Goal: Information Seeking & Learning: Learn about a topic

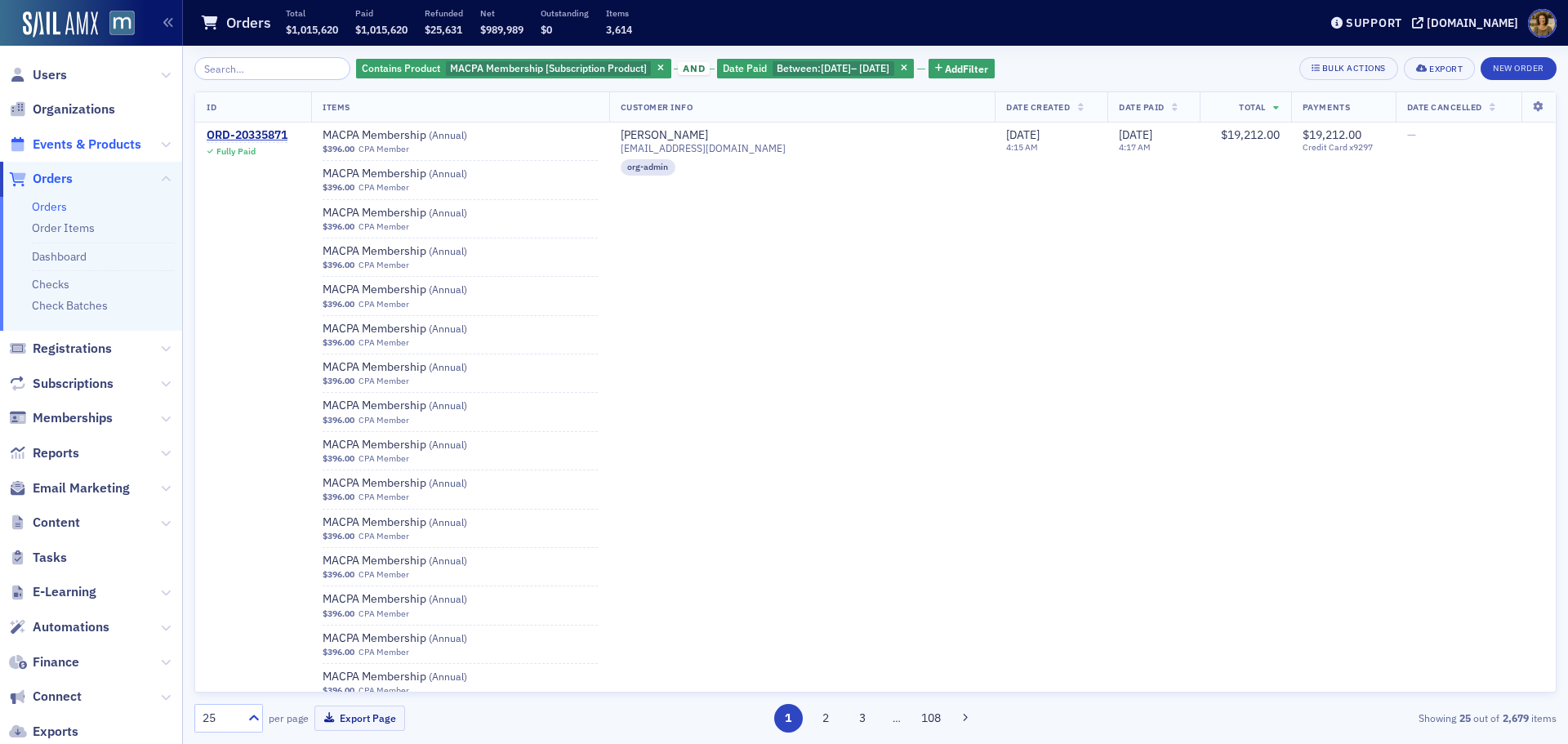
drag, startPoint x: 53, startPoint y: 138, endPoint x: 86, endPoint y: 138, distance: 33.0
click at [53, 138] on span "Events & Products" at bounding box center [86, 145] width 108 height 18
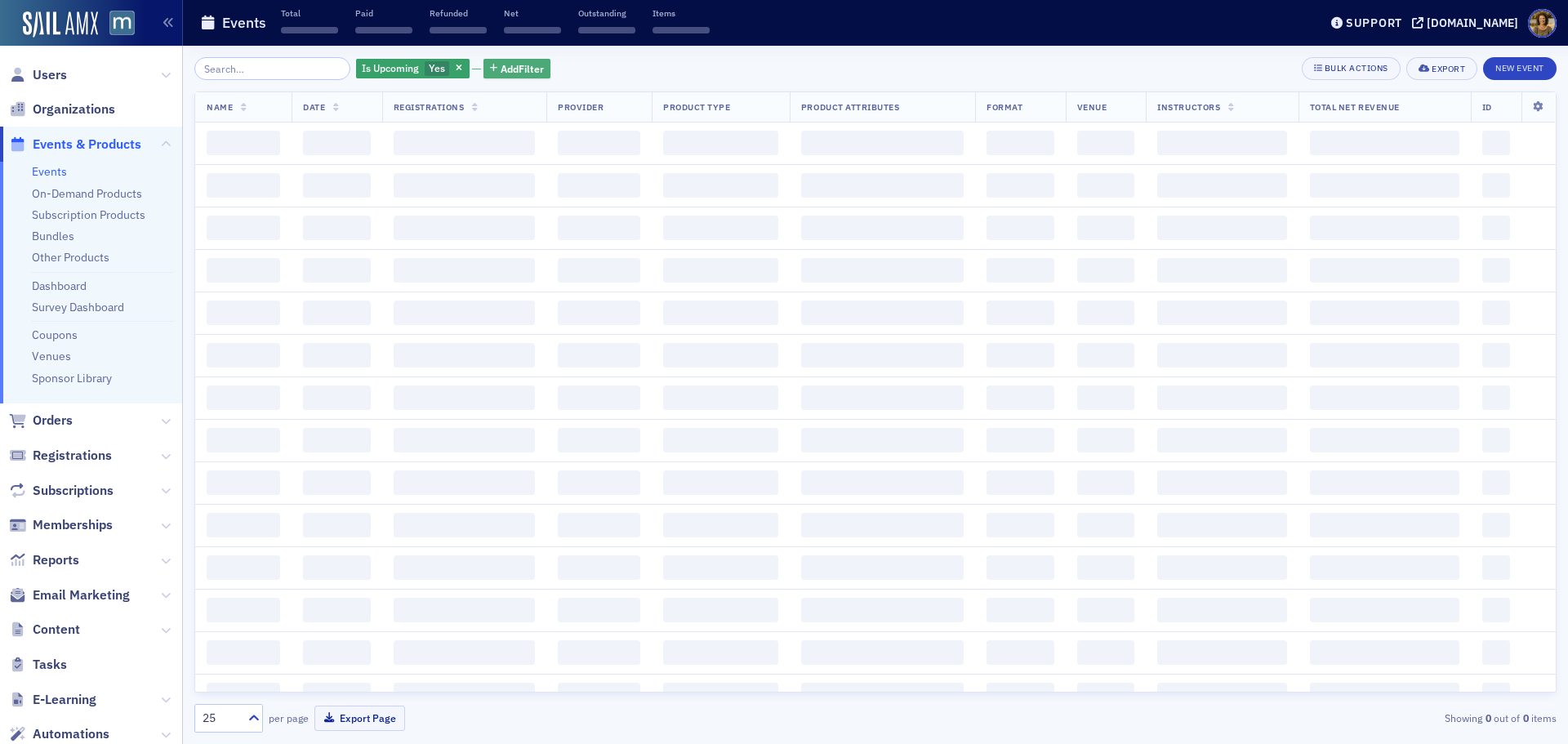
click at [501, 67] on span "Add Filter" at bounding box center [522, 68] width 43 height 15
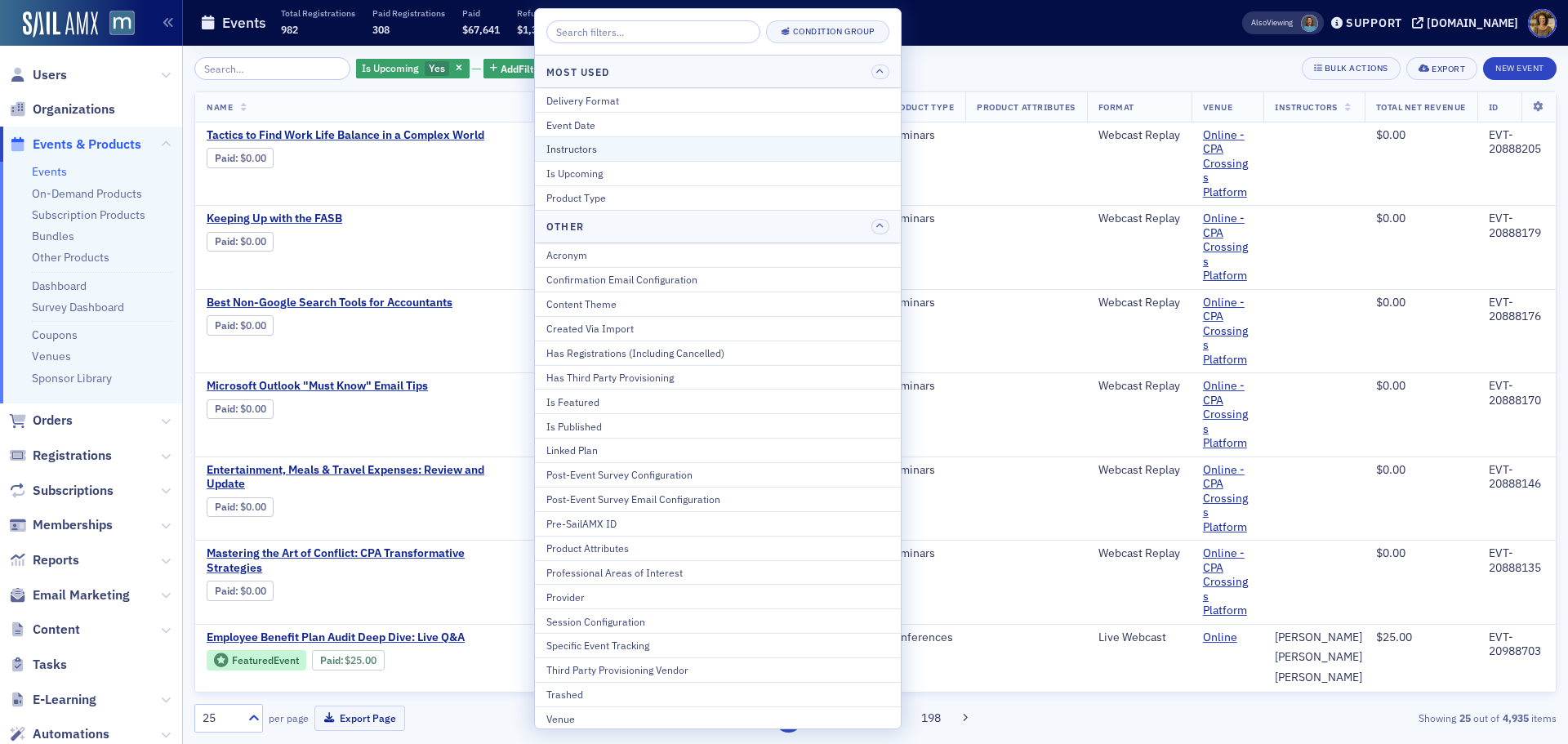
click at [583, 150] on div "Instructors" at bounding box center [717, 148] width 343 height 15
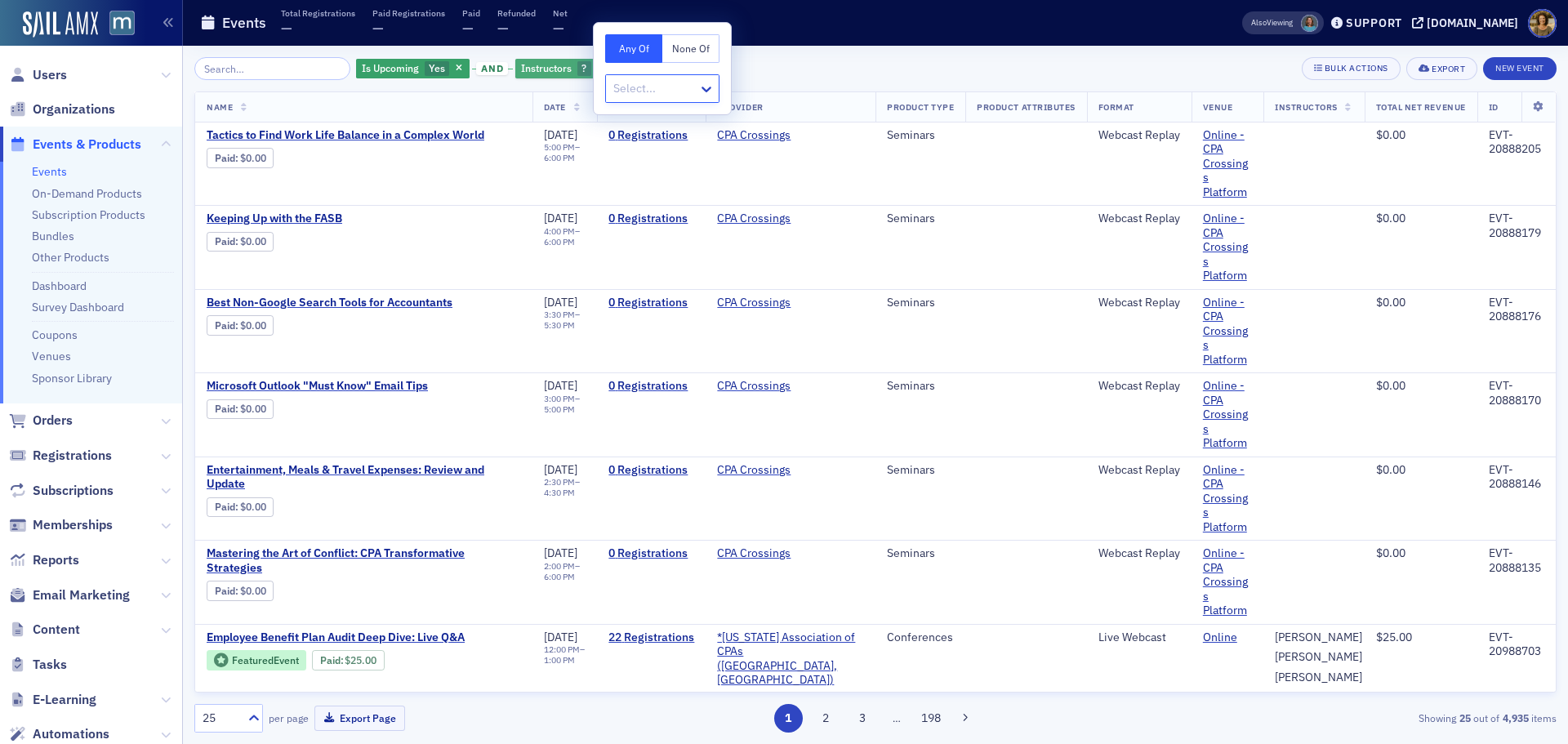
click at [593, 66] on span "button" at bounding box center [600, 68] width 15 height 15
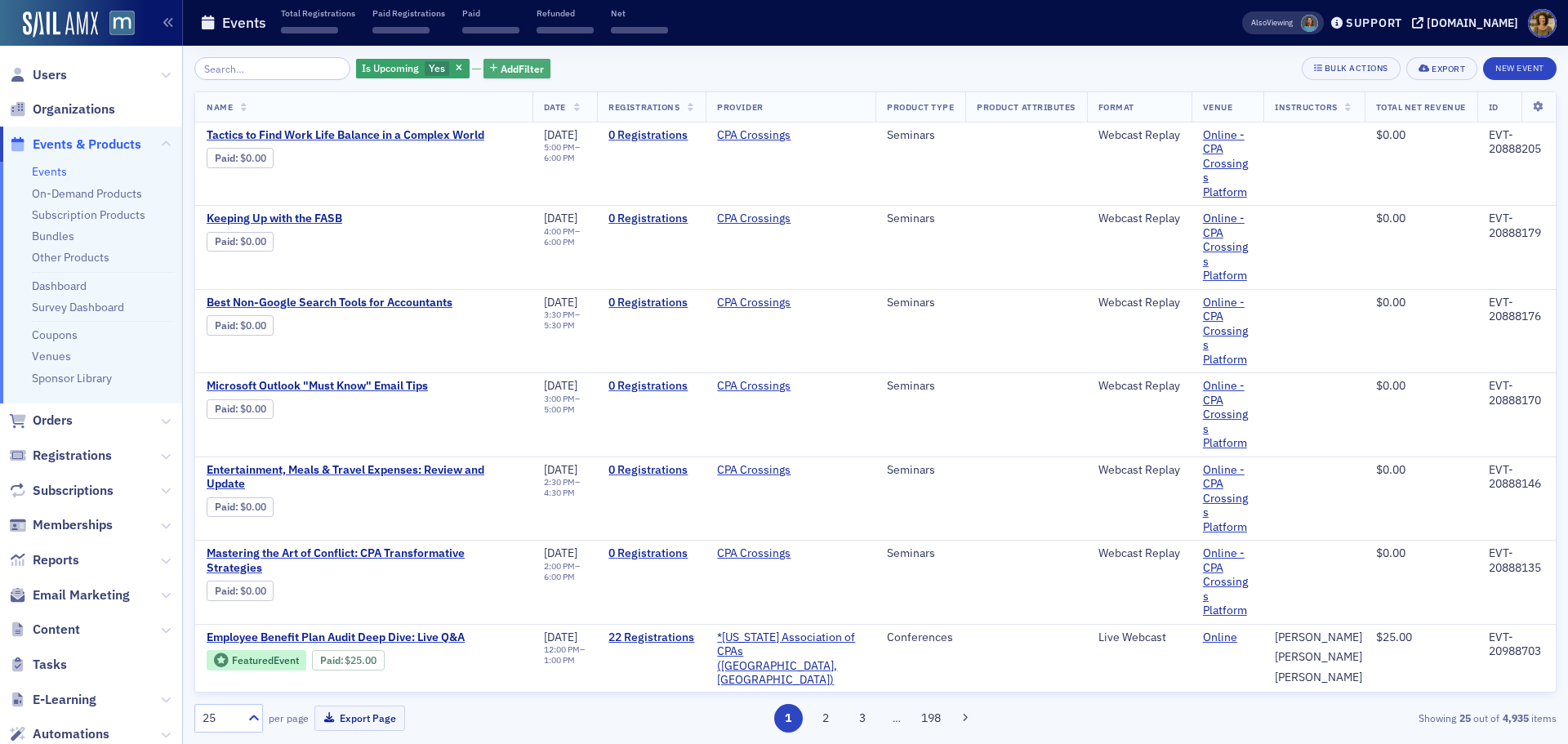
click at [501, 68] on span "Add Filter" at bounding box center [522, 68] width 43 height 15
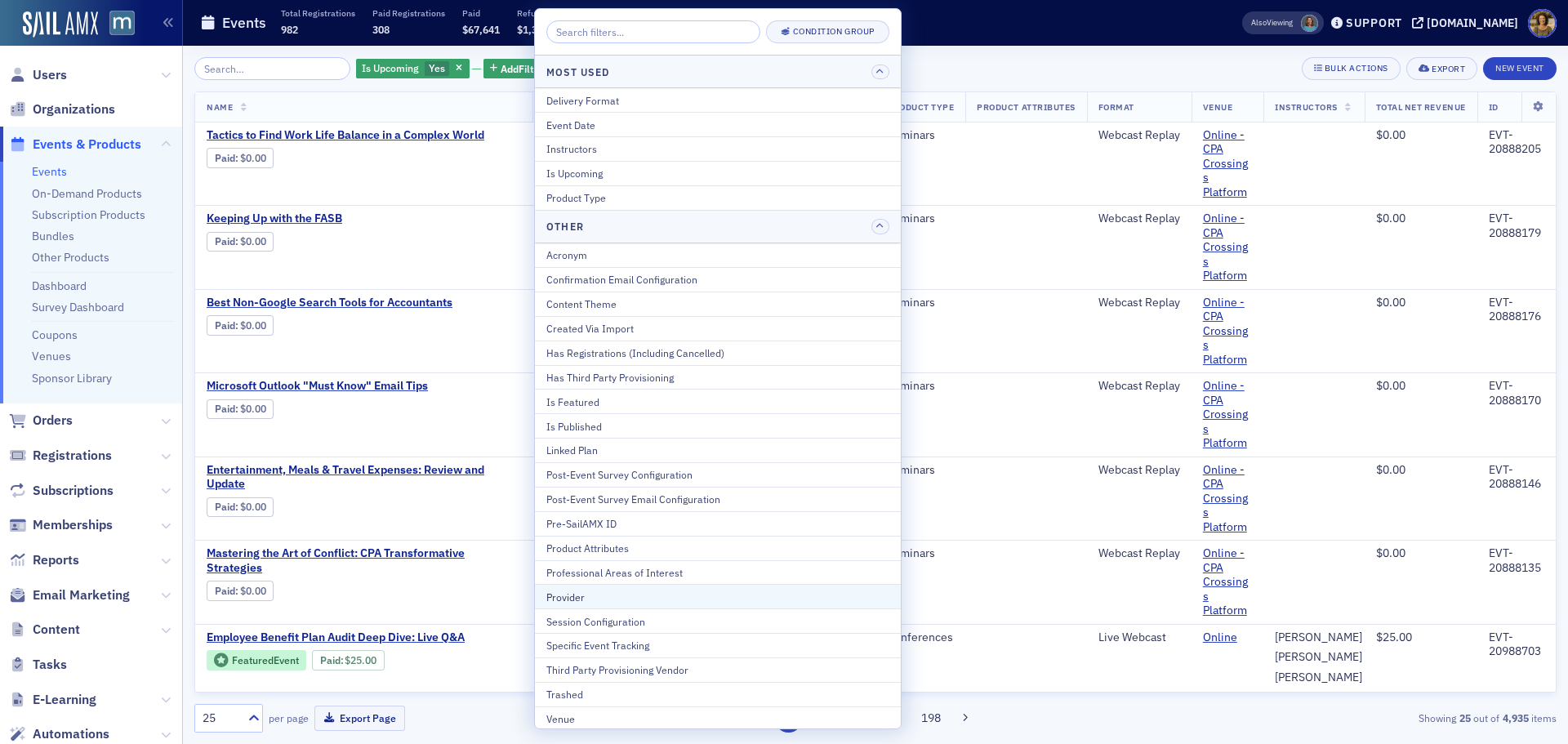
click at [577, 514] on button "Provider" at bounding box center [717, 596] width 366 height 25
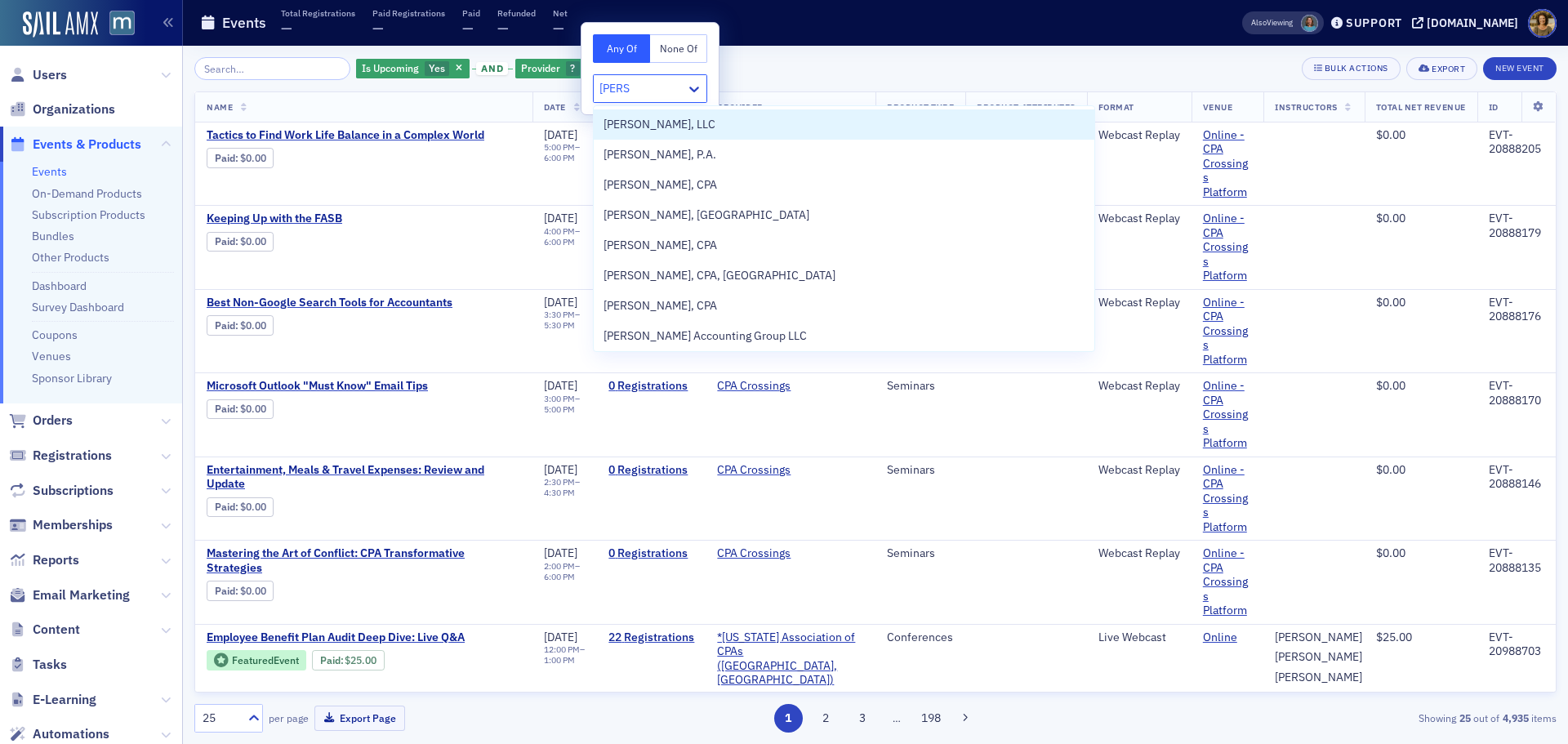
type input "peters"
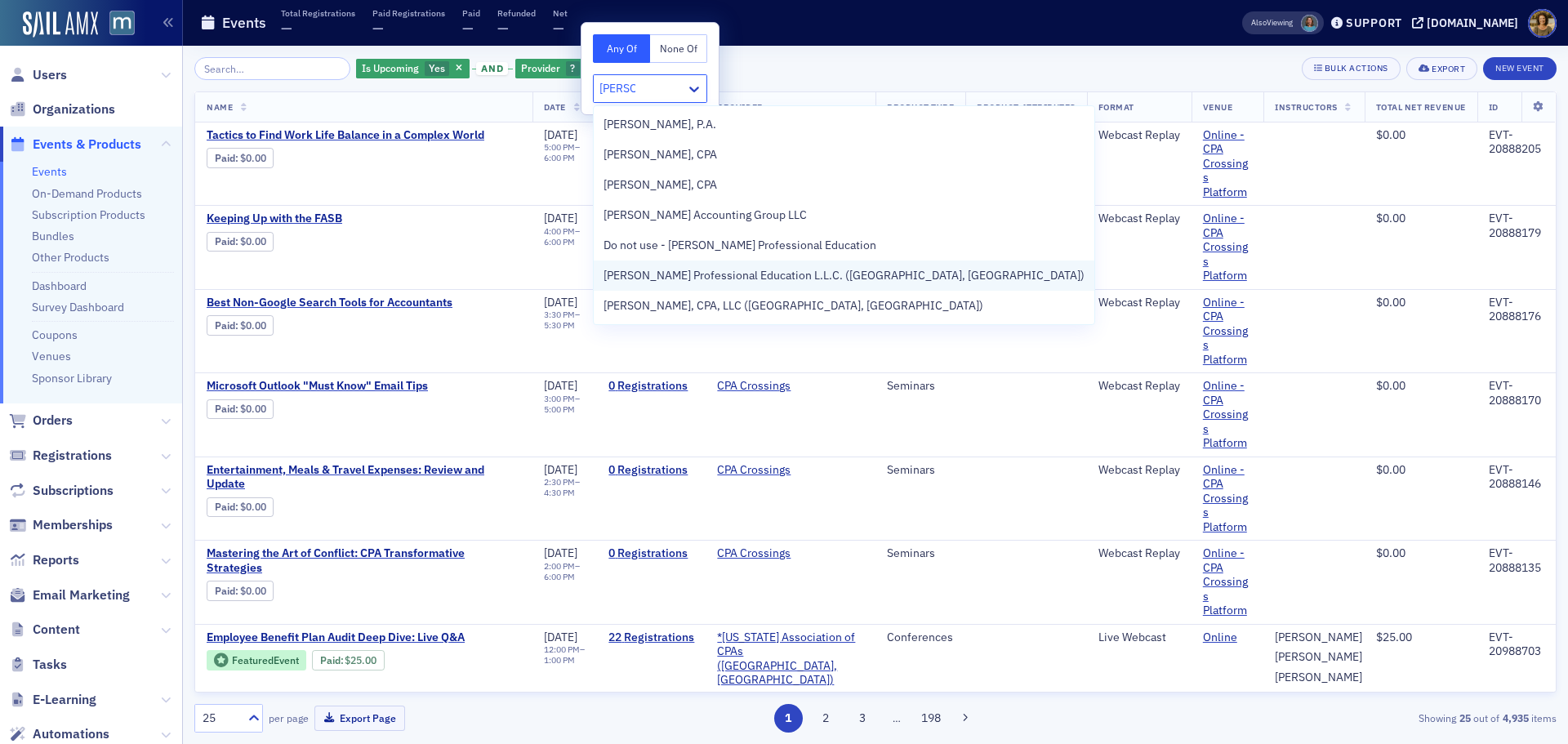
click at [679, 273] on span "Peters Professional Education L.L.C. (Mechanicsville, VA)" at bounding box center [844, 275] width 481 height 17
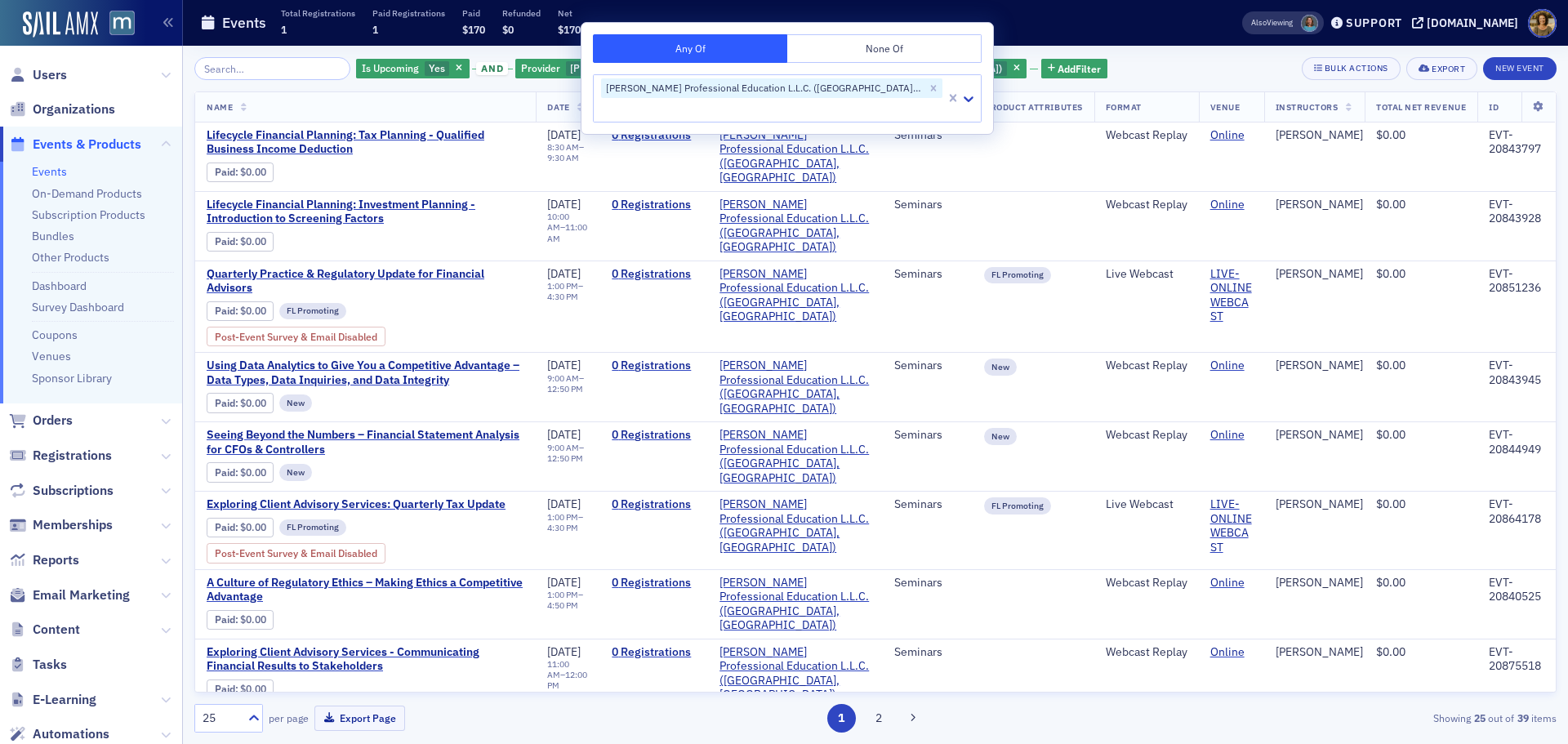
drag, startPoint x: 1000, startPoint y: 31, endPoint x: 889, endPoint y: 37, distance: 111.2
click at [998, 31] on div "Events Total Registrations 1 Paid Registrations 1 Paid $170 Refunded $0 Net $170" at bounding box center [695, 23] width 991 height 43
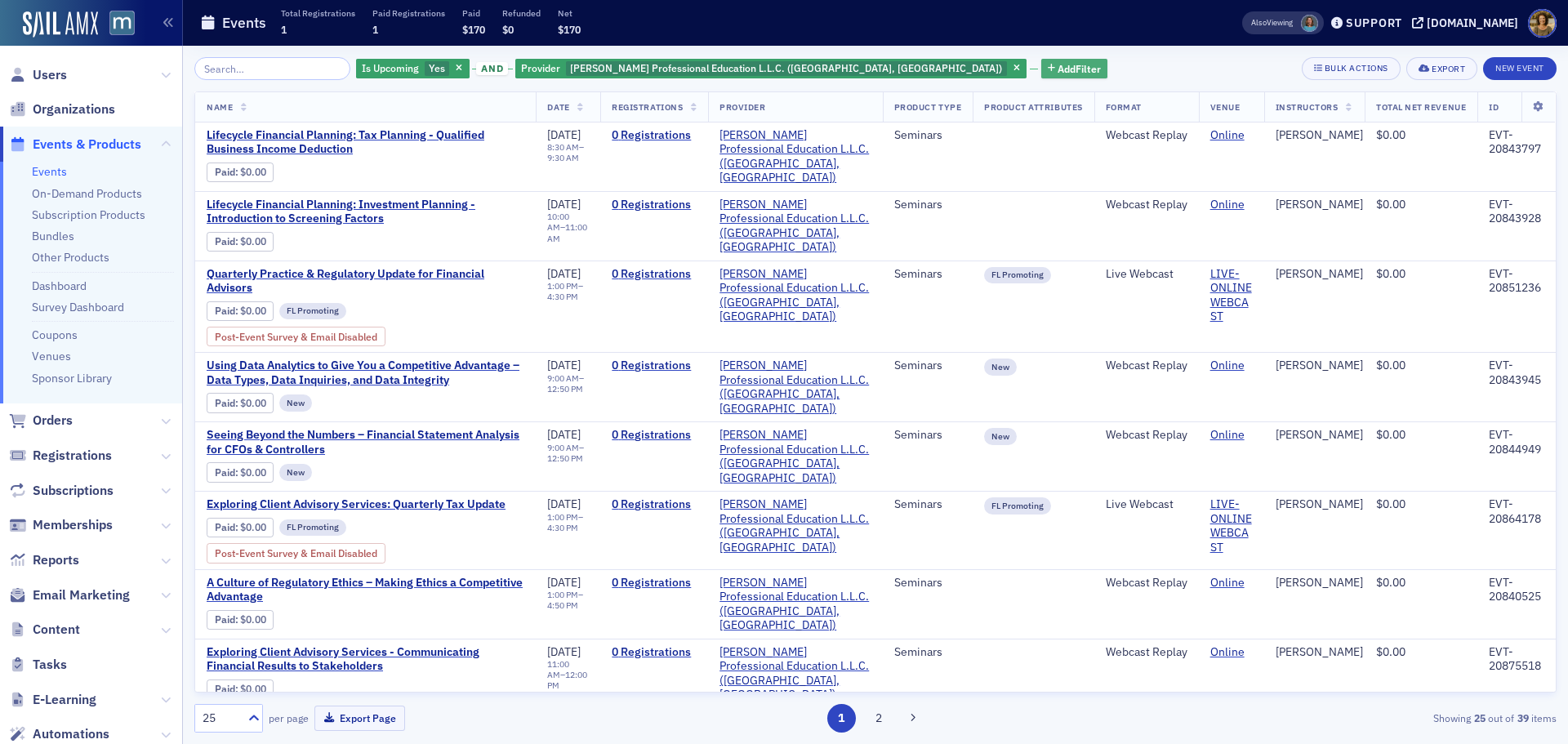
click at [1044, 61] on span "Add Filter" at bounding box center [1079, 68] width 43 height 15
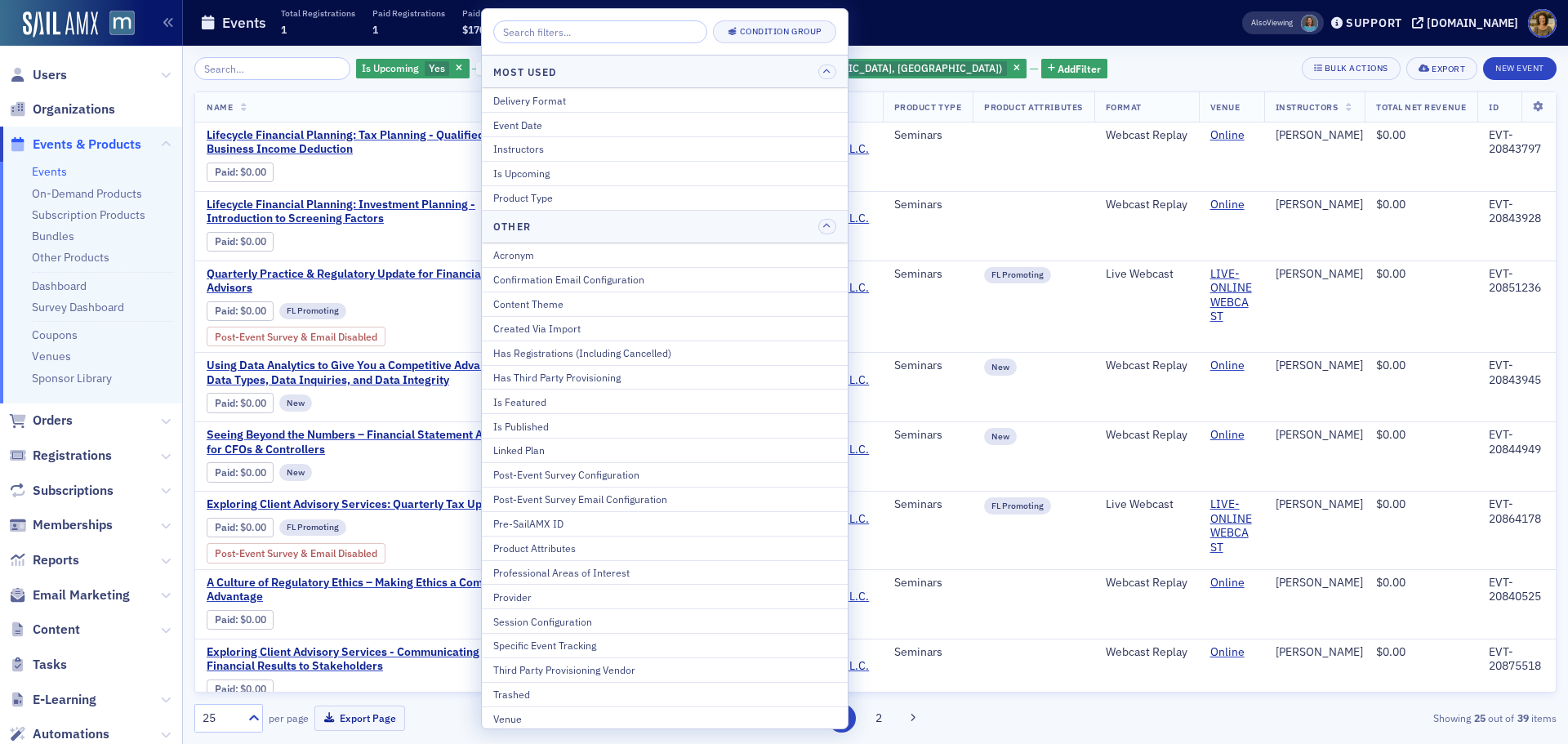
click at [556, 106] on div "Delivery Format" at bounding box center [665, 100] width 343 height 15
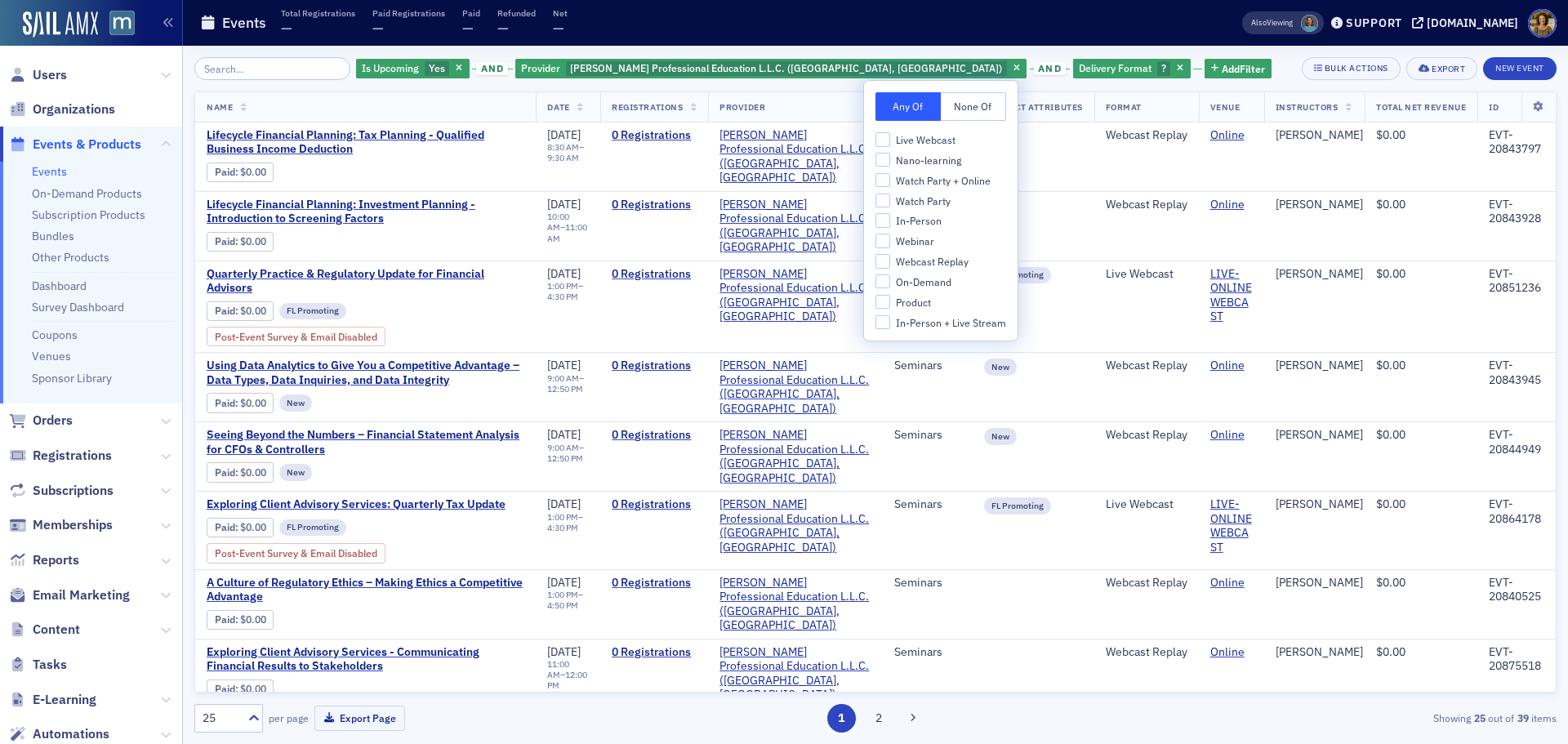
drag, startPoint x: 966, startPoint y: 104, endPoint x: 946, endPoint y: 126, distance: 29.7
click at [962, 103] on button "None Of" at bounding box center [973, 107] width 65 height 28
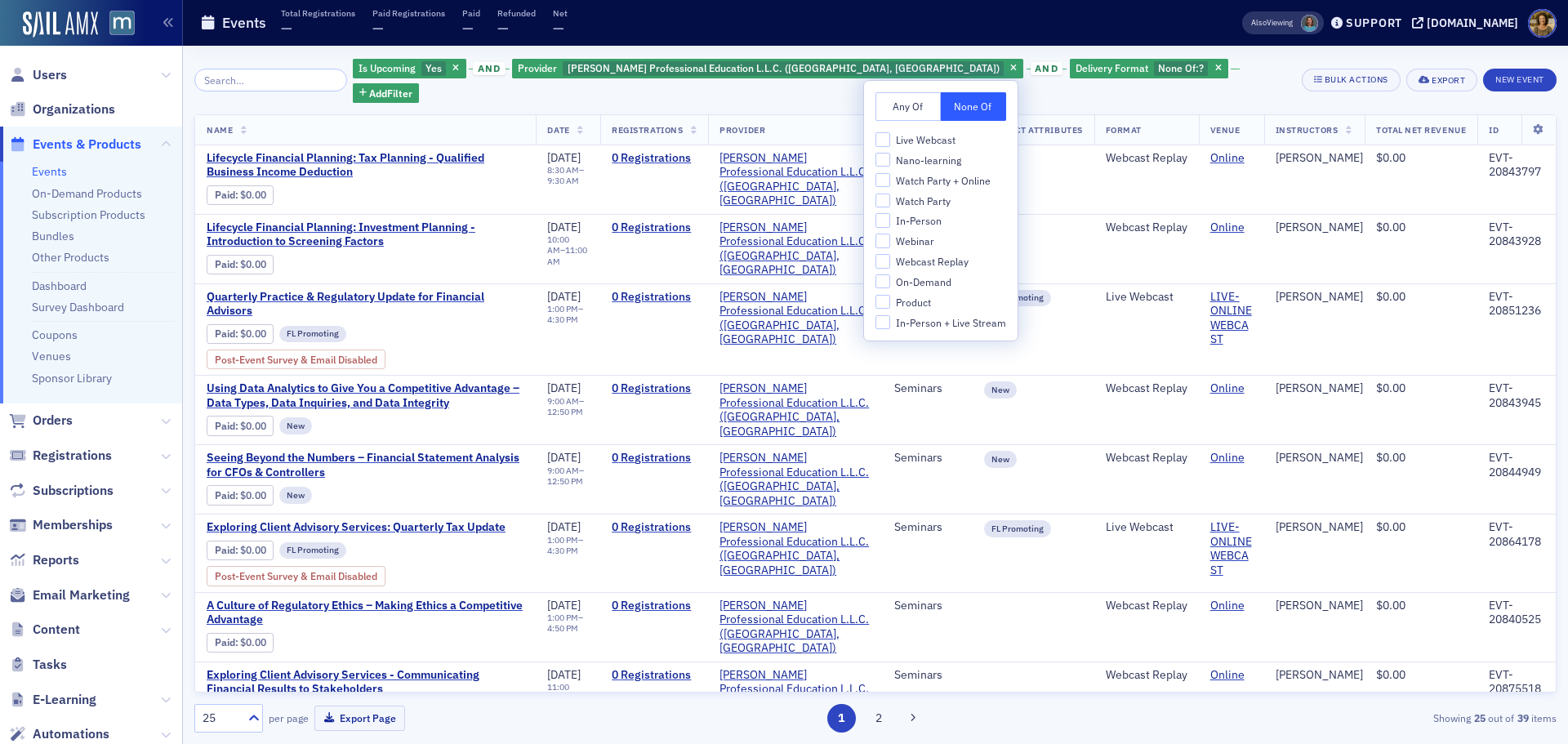
click at [902, 258] on span "Webcast Replay" at bounding box center [932, 262] width 72 height 14
click at [890, 258] on input "Webcast Replay" at bounding box center [882, 261] width 15 height 15
checkbox input "true"
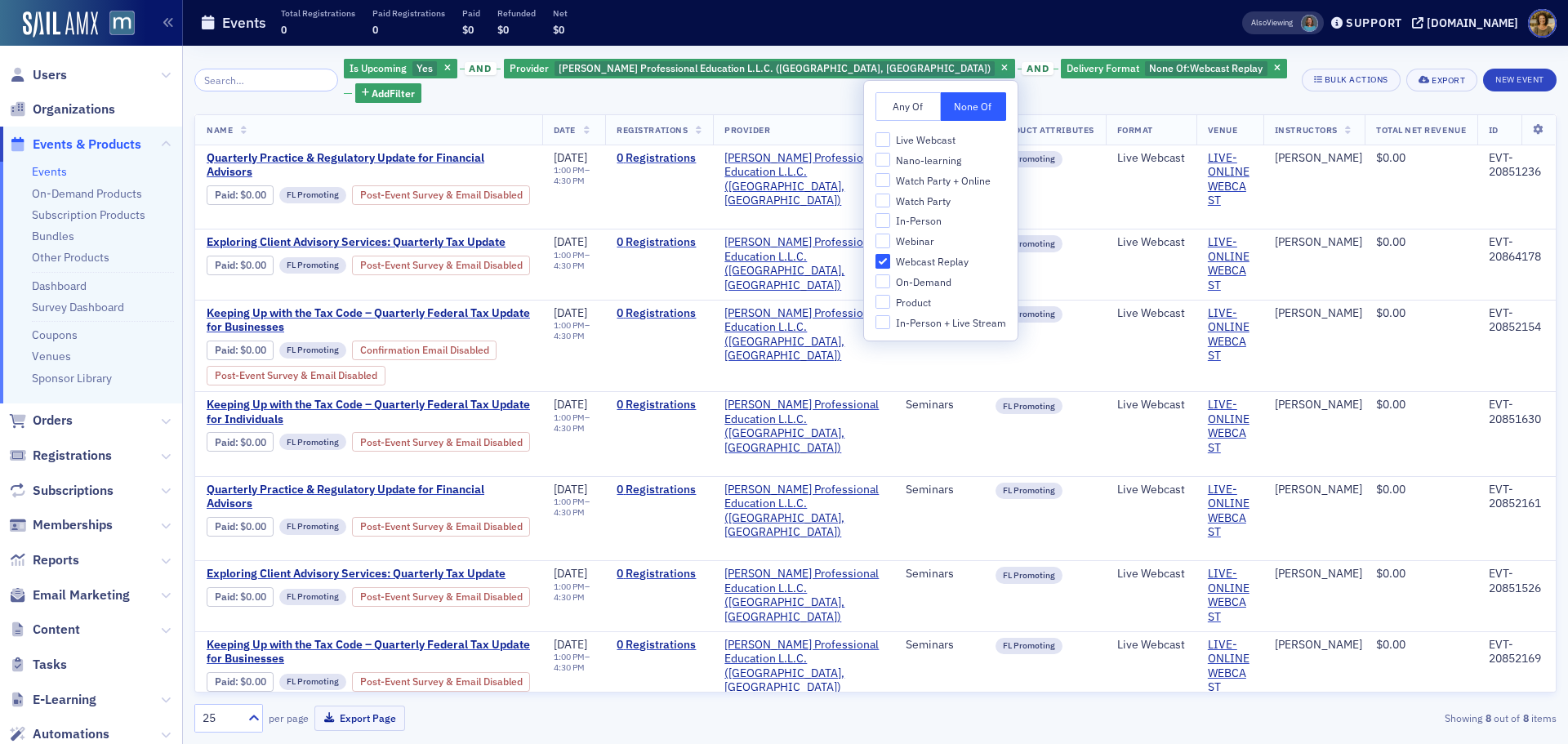
click at [898, 243] on span "Webinar" at bounding box center [915, 242] width 39 height 14
click at [890, 243] on input "Webinar" at bounding box center [882, 241] width 15 height 15
checkbox input "true"
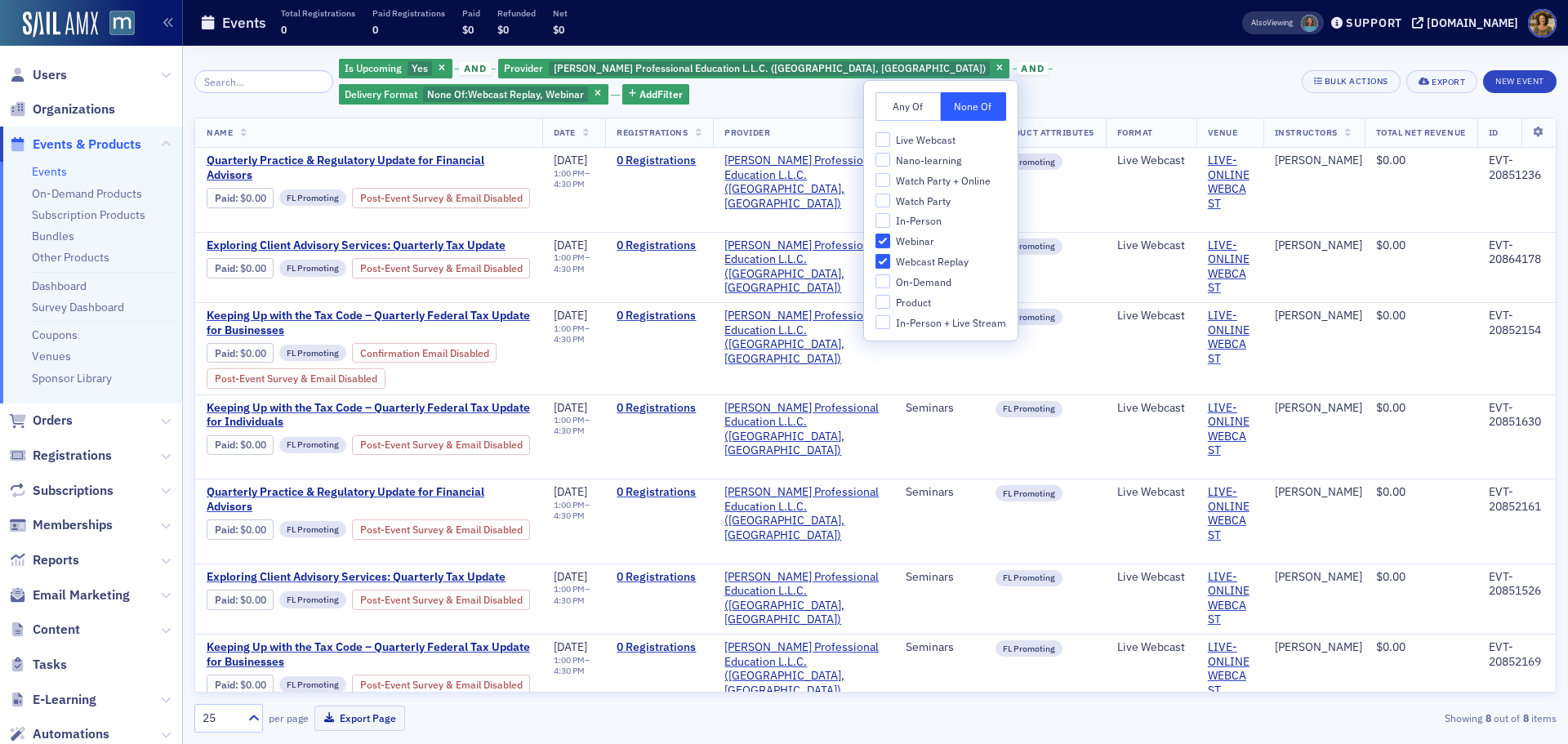
click at [892, 19] on div "Events Total Registrations 0 Paid Registrations 0 Paid $0 Refunded $0 Net $0" at bounding box center [695, 23] width 991 height 43
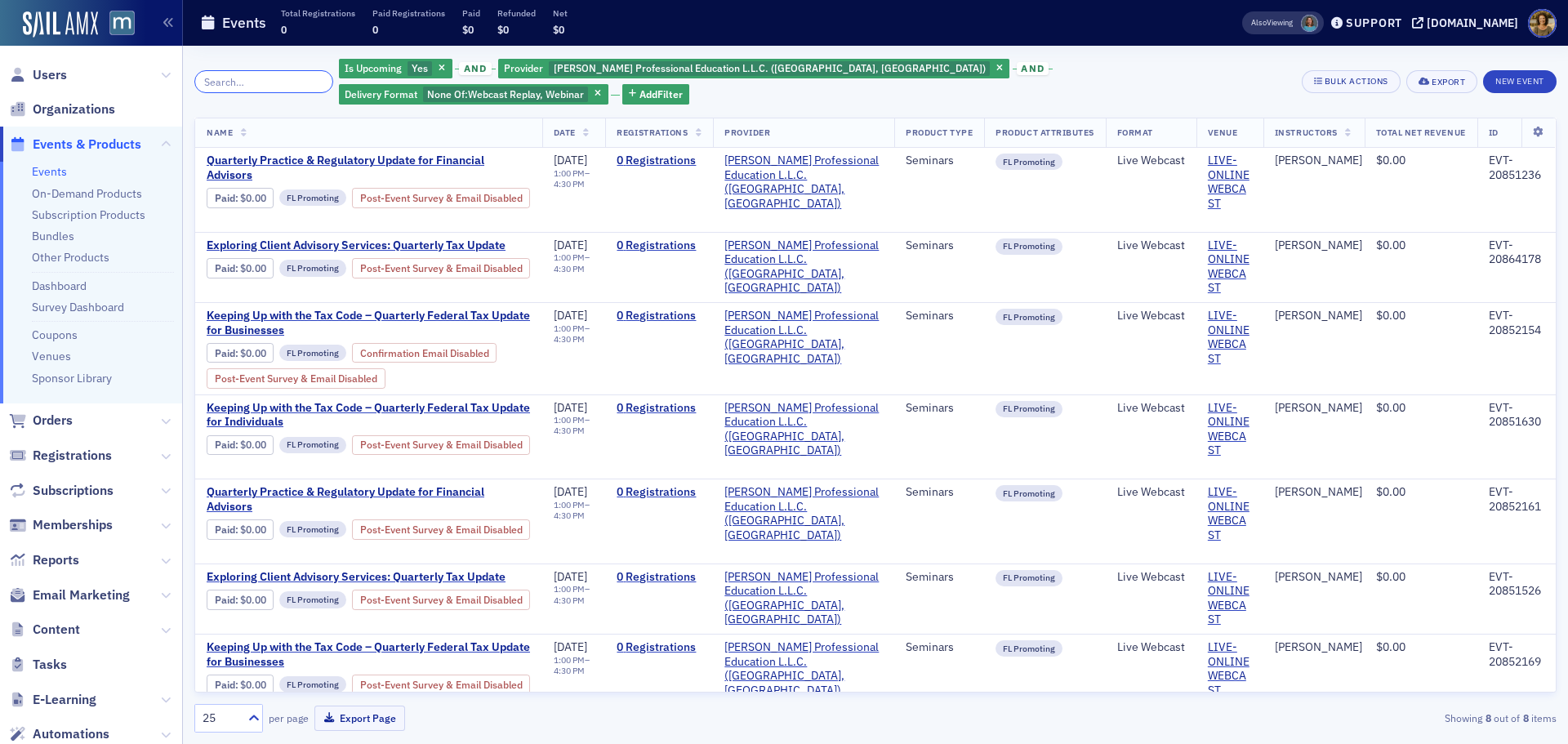
click at [252, 73] on input "search" at bounding box center [263, 82] width 138 height 23
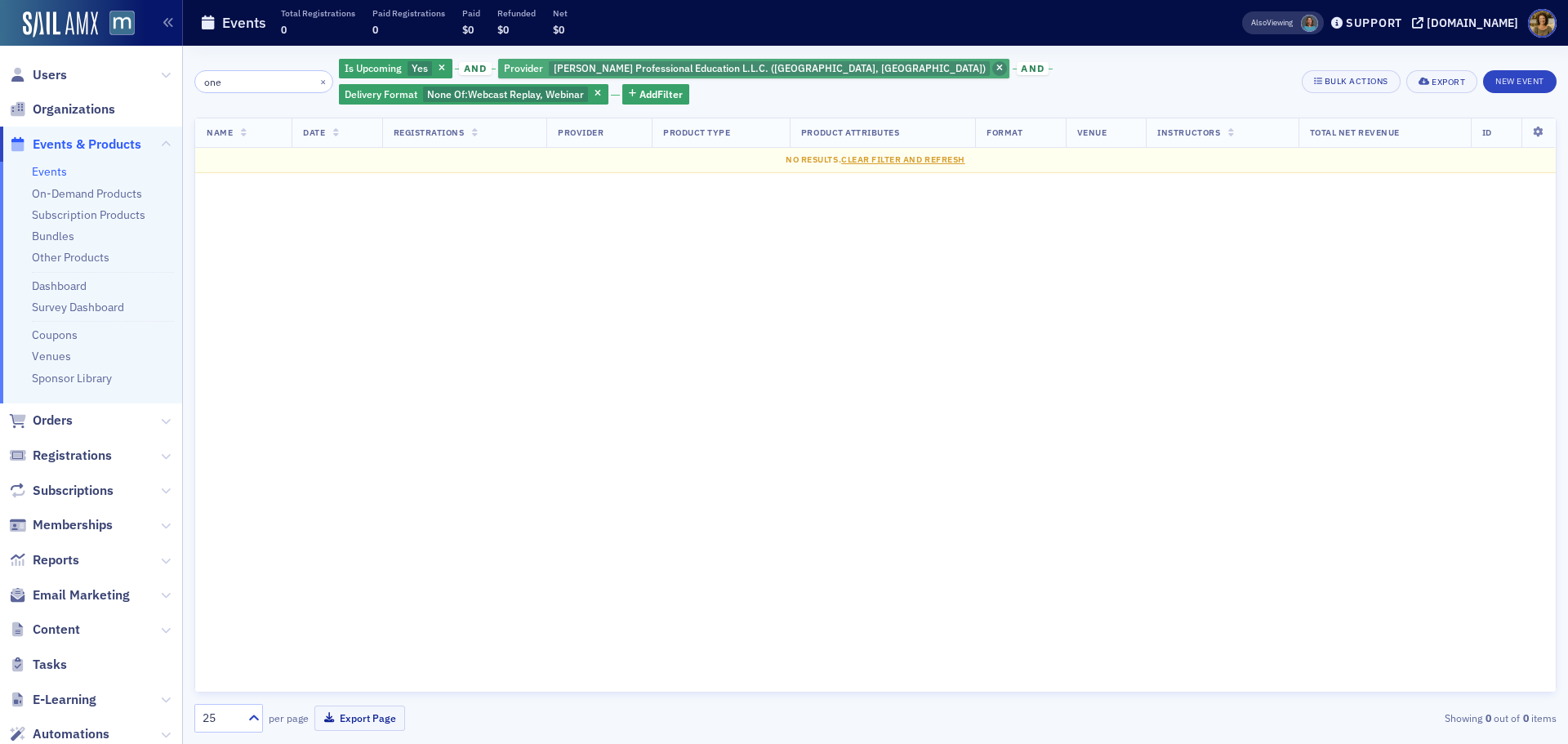
click at [996, 72] on icon "button" at bounding box center [999, 69] width 6 height 9
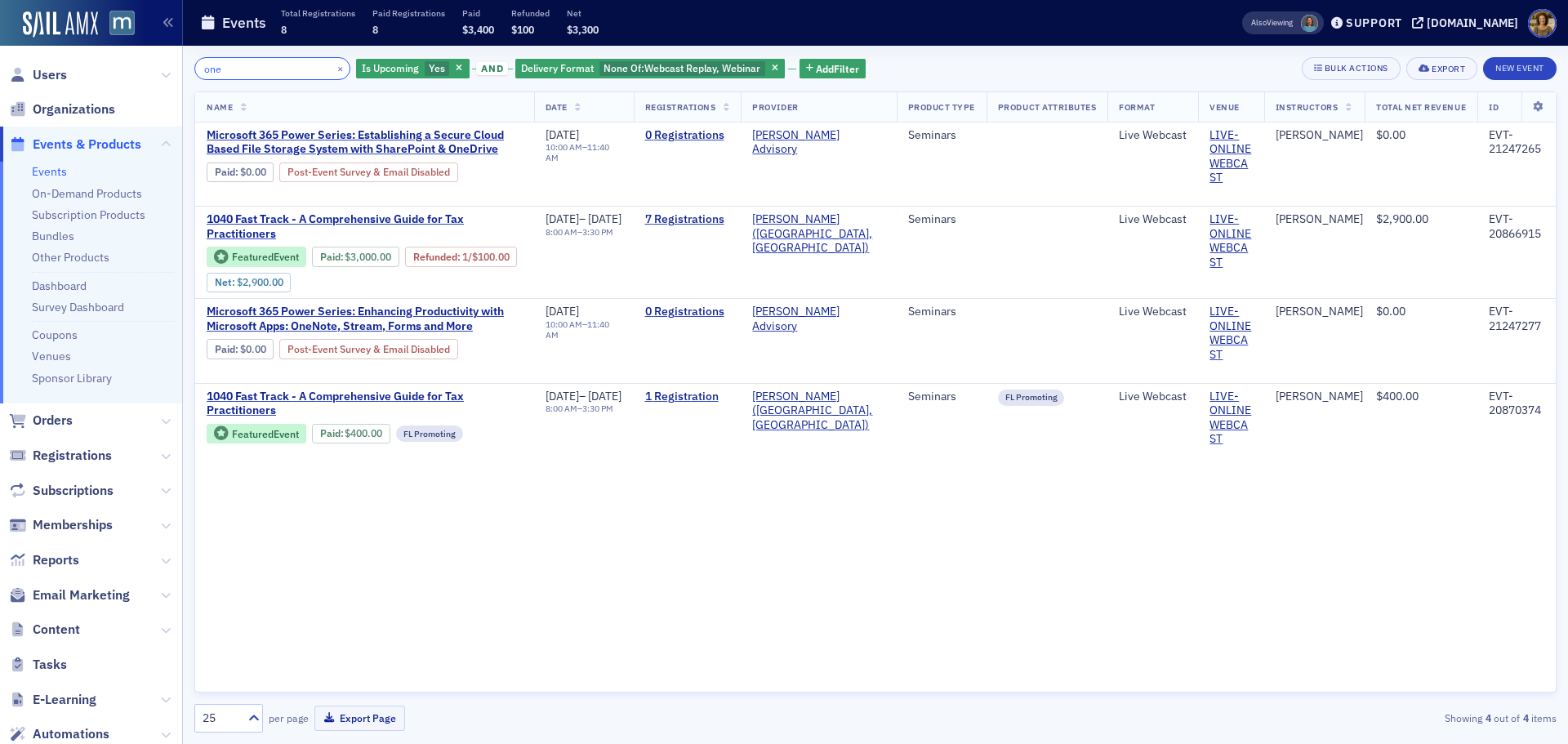
click at [243, 70] on input "one" at bounding box center [271, 69] width 156 height 23
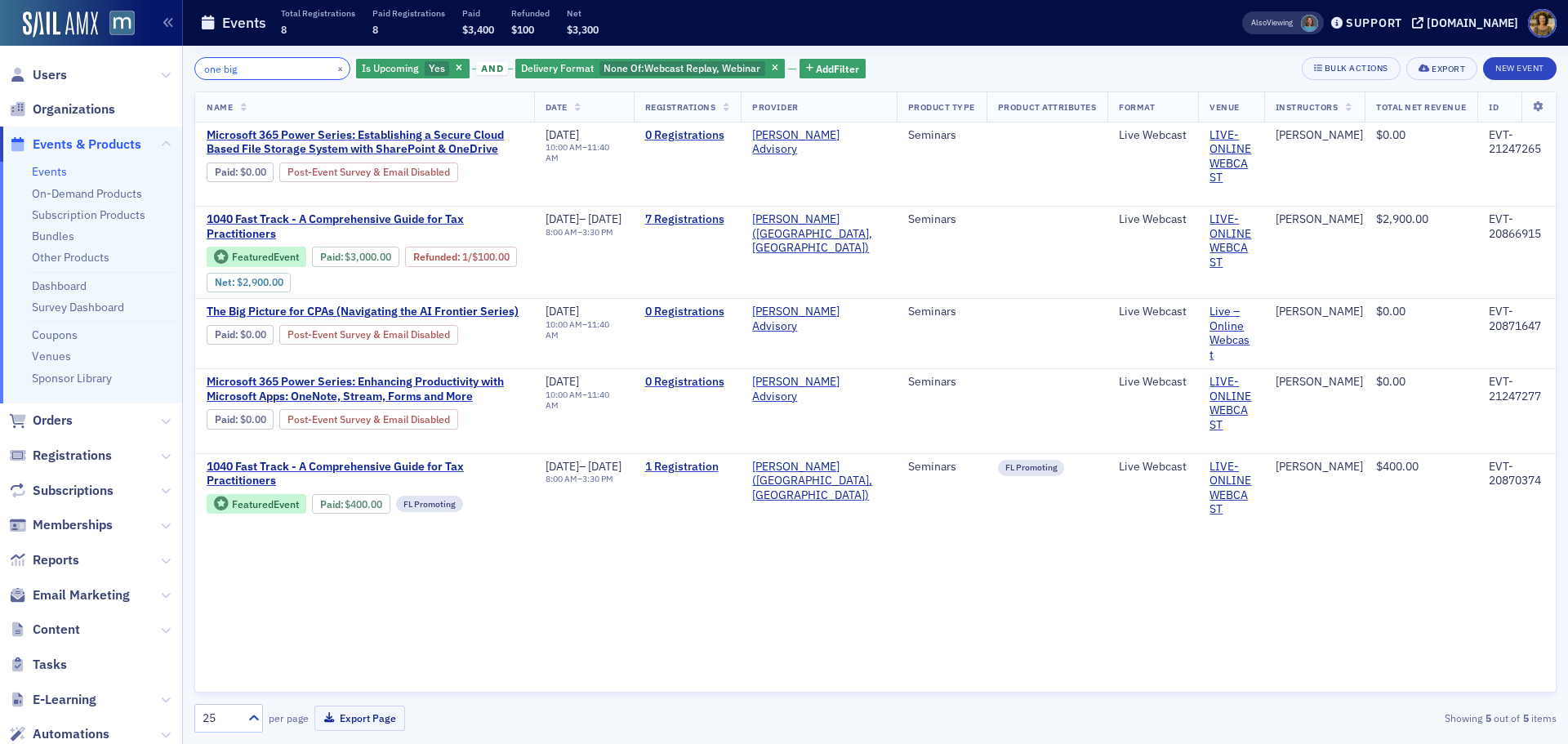
type input "one big"
click at [333, 65] on button "×" at bounding box center [340, 68] width 15 height 15
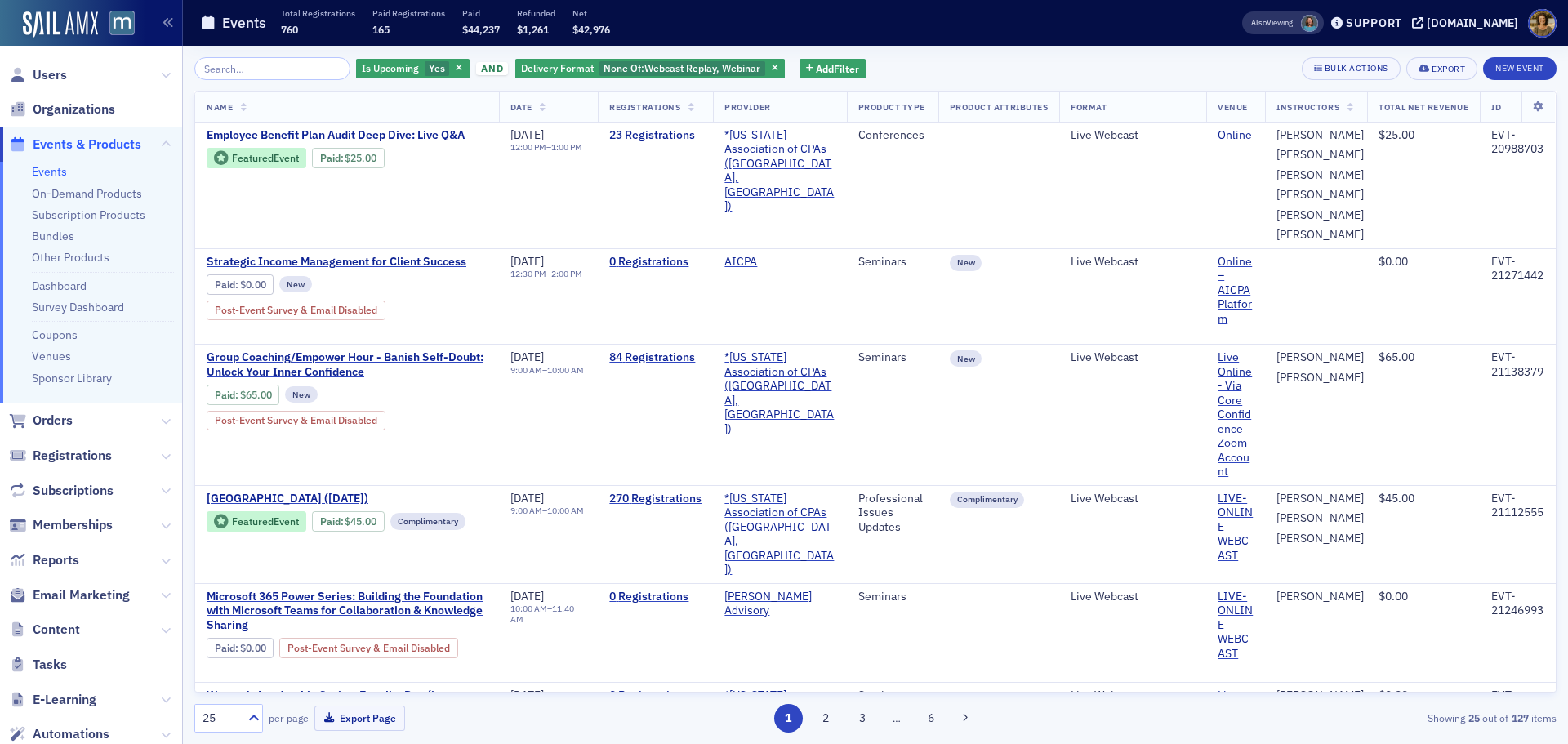
click at [518, 102] on span "Date" at bounding box center [521, 107] width 22 height 11
click at [815, 68] on span "Add Filter" at bounding box center [836, 68] width 43 height 15
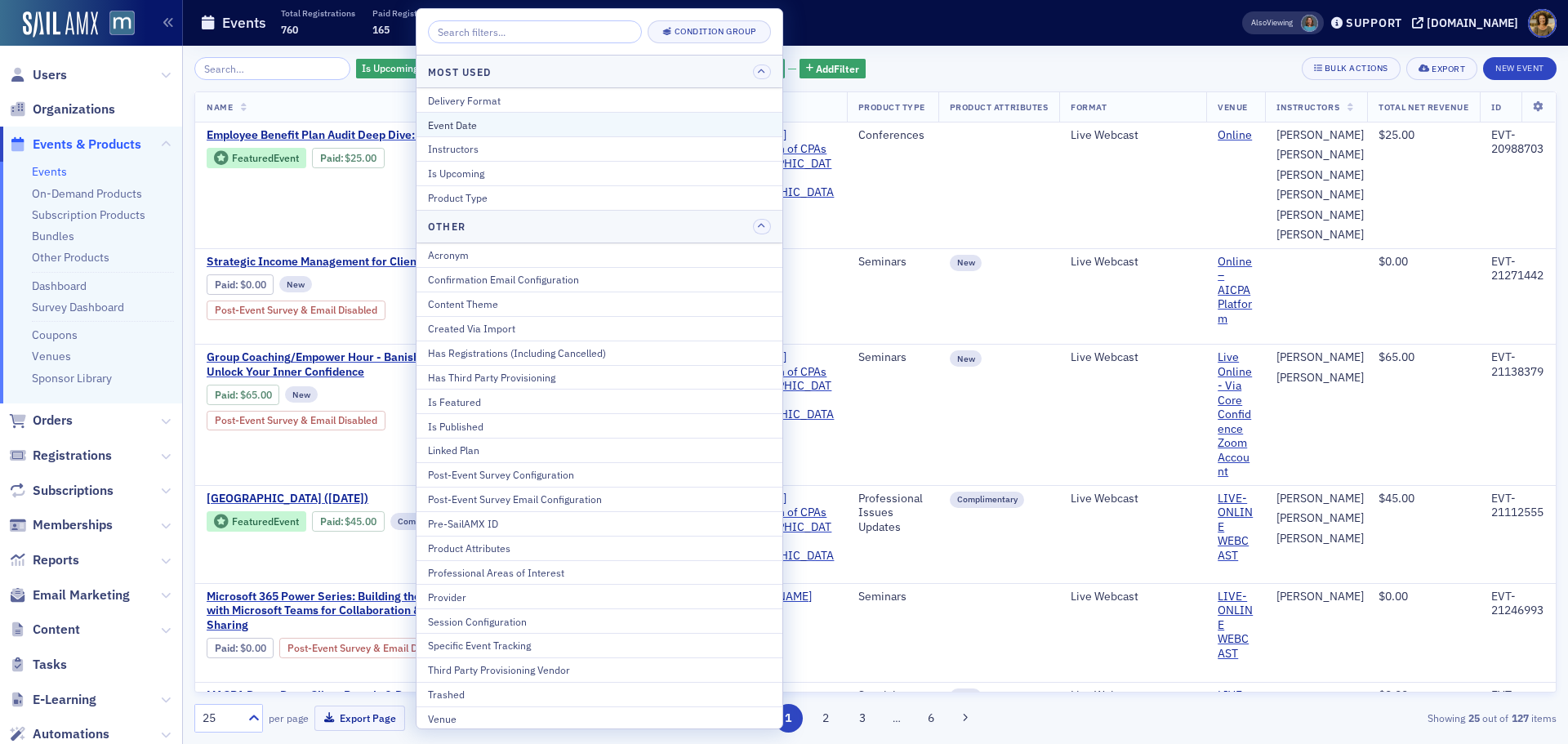
click at [509, 116] on button "Event Date" at bounding box center [598, 124] width 366 height 25
select select "7"
select select "2025"
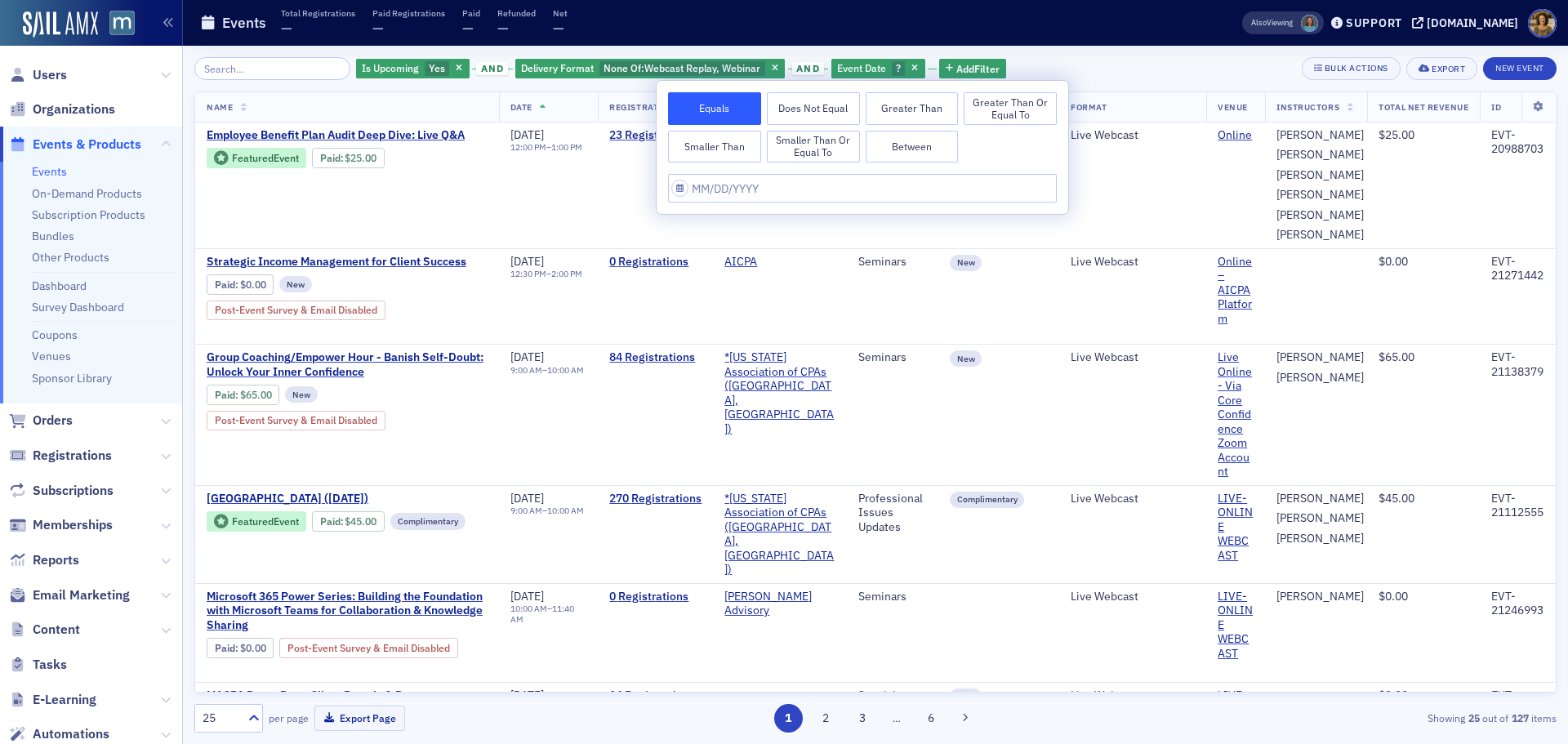
click at [970, 107] on button "Greater Than or Equal To" at bounding box center [1010, 108] width 93 height 33
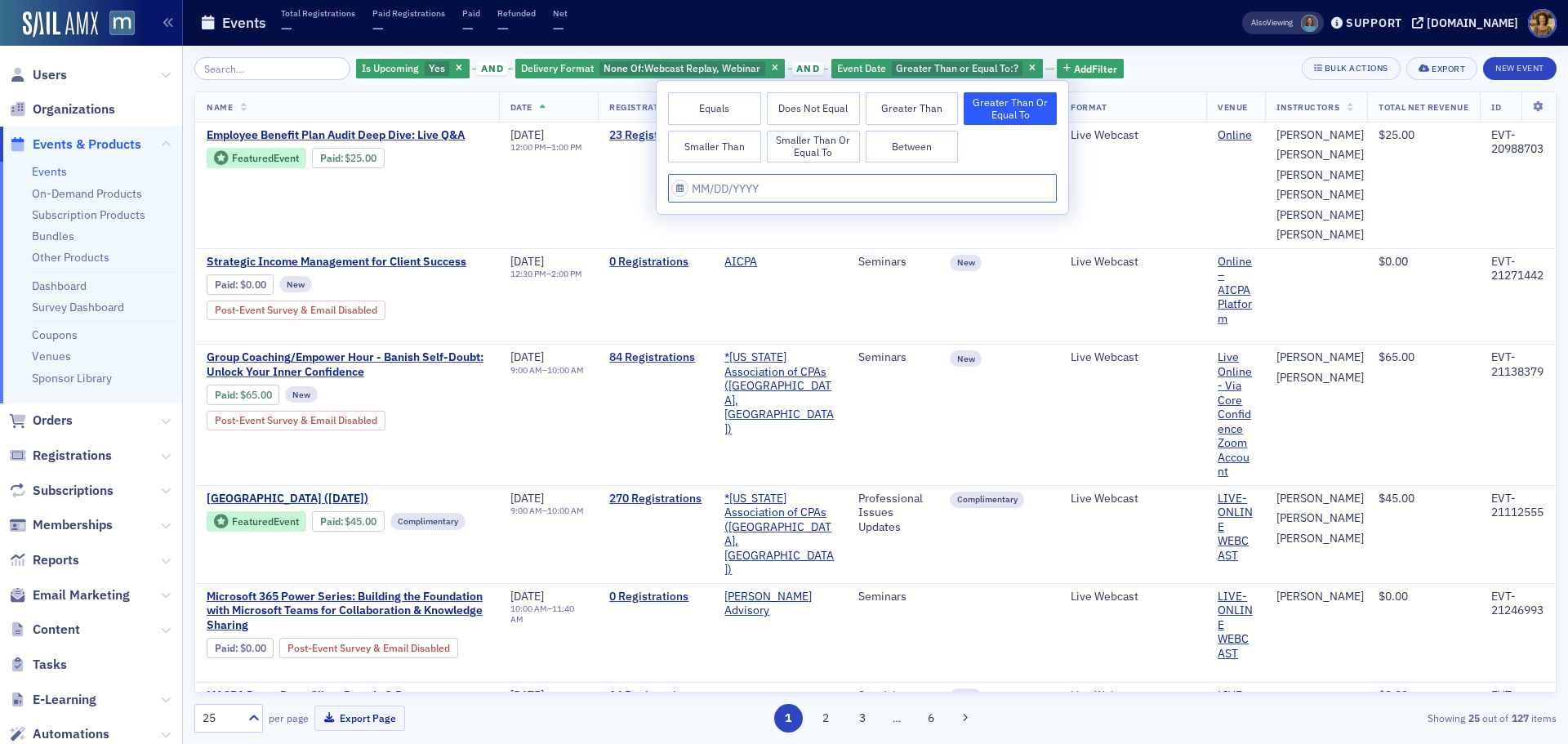
select select "7"
select select "2025"
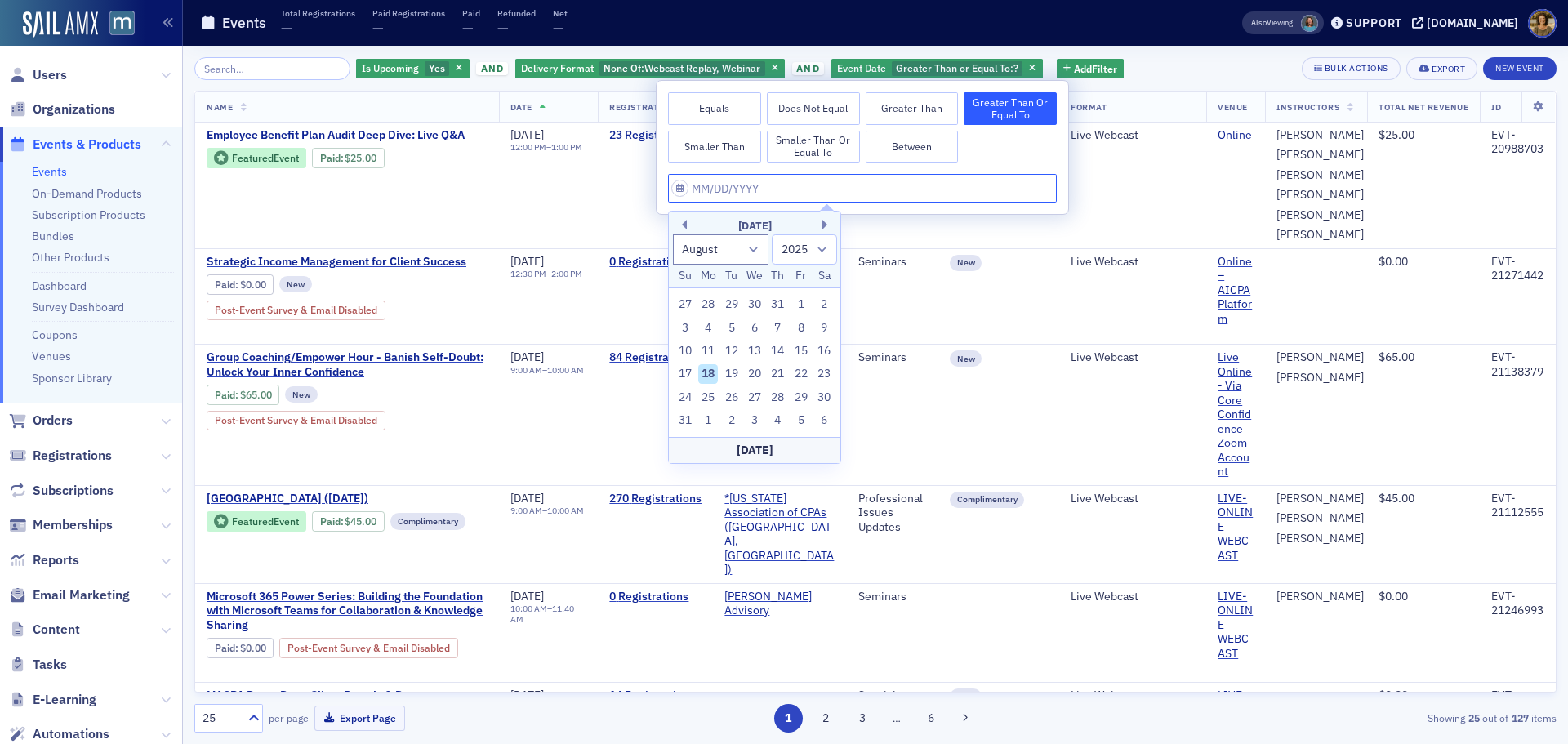
click at [747, 182] on input "text" at bounding box center [862, 188] width 389 height 28
drag, startPoint x: 800, startPoint y: 301, endPoint x: 768, endPoint y: 272, distance: 43.2
click at [800, 301] on div "1" at bounding box center [801, 304] width 19 height 19
type input "08/01/2025"
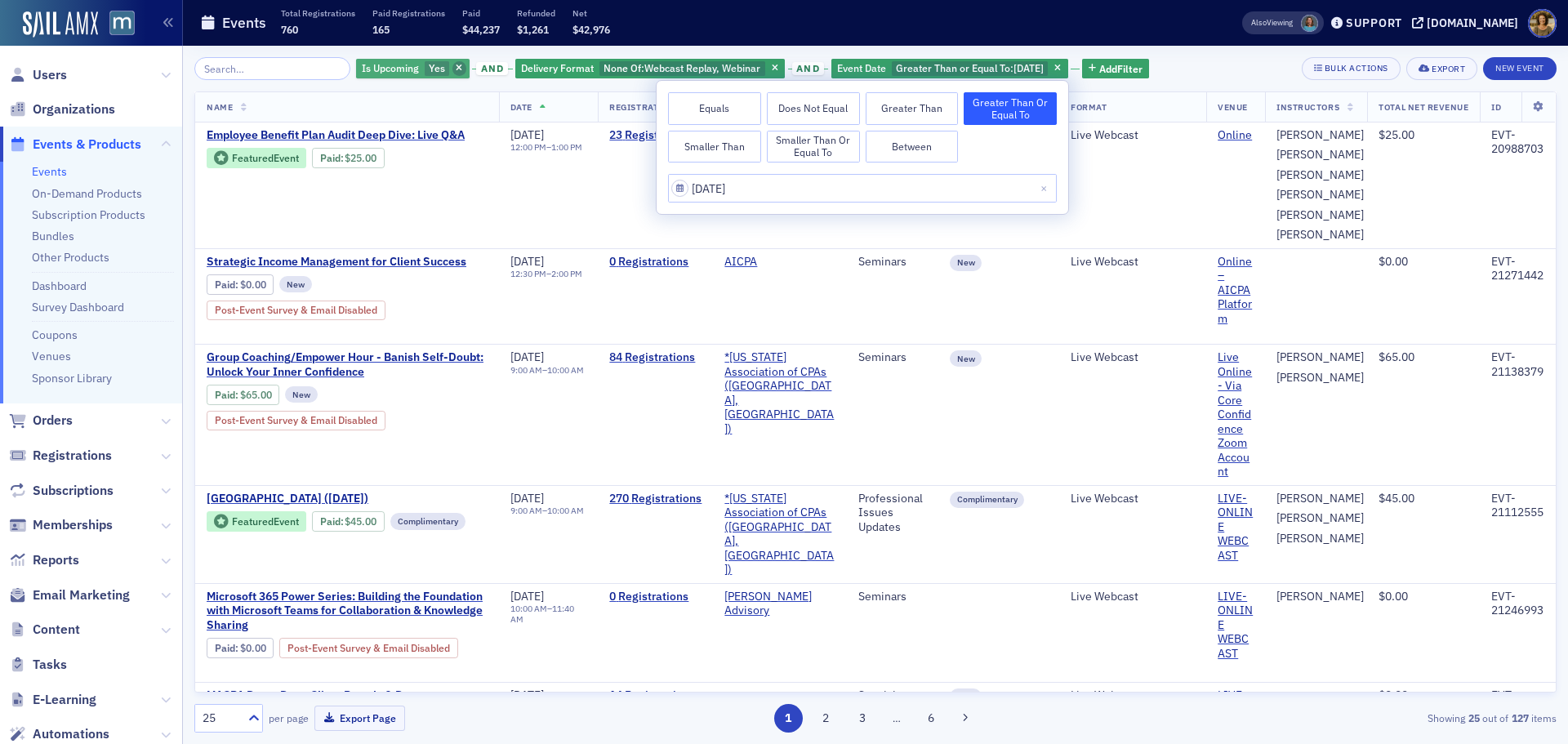
click at [456, 68] on icon "button" at bounding box center [458, 69] width 6 height 9
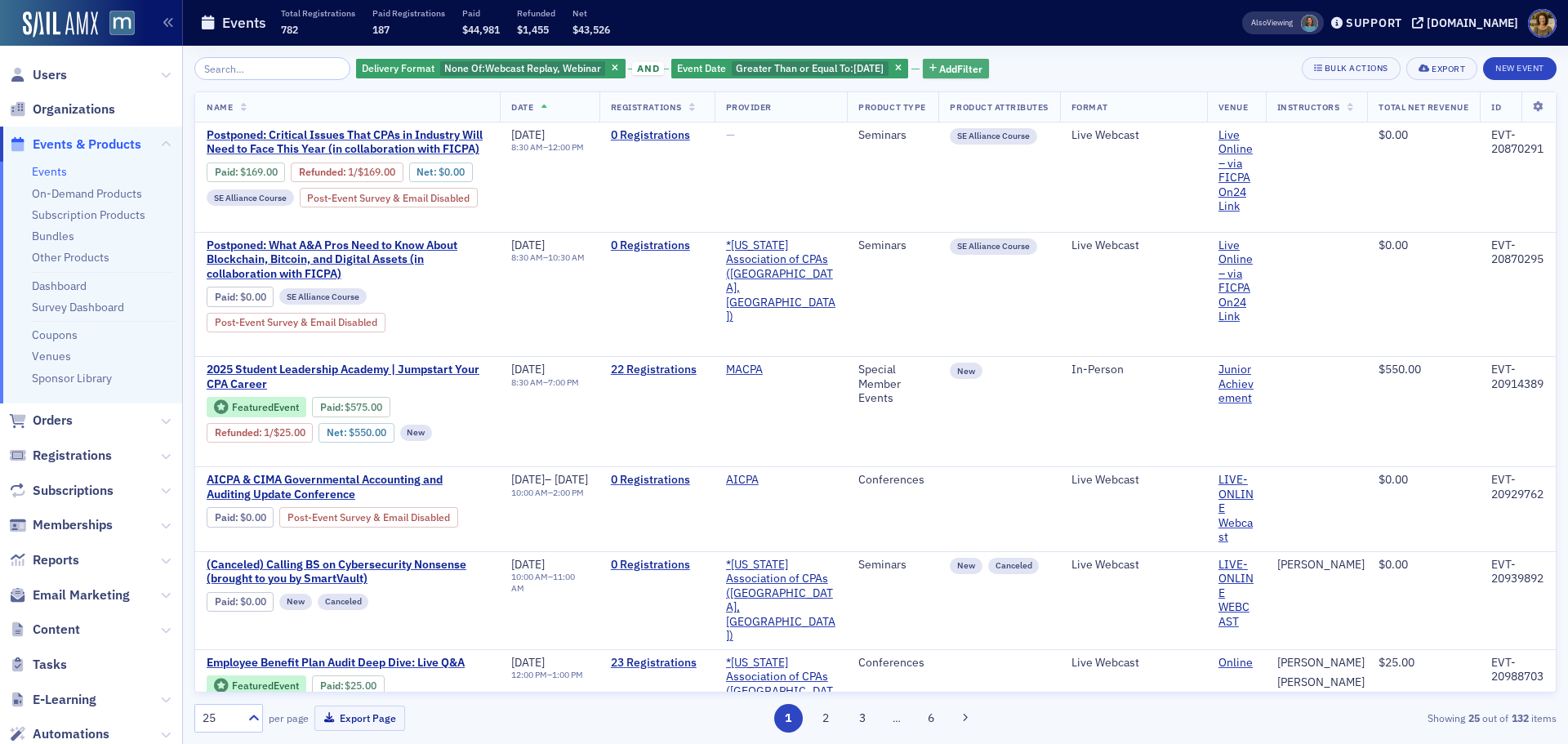
click at [952, 65] on span "Add Filter" at bounding box center [960, 68] width 43 height 15
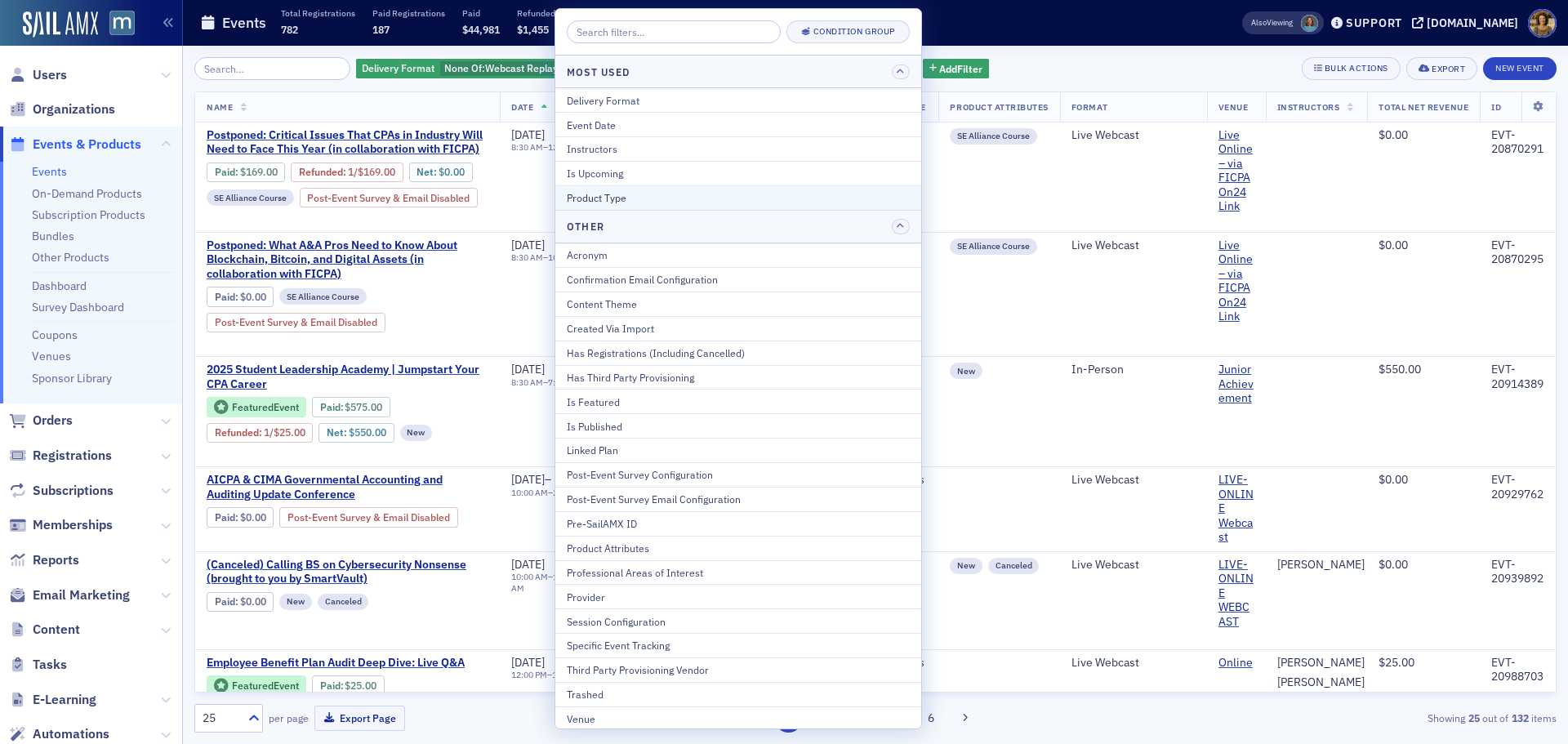
click at [661, 199] on div "Product Type" at bounding box center [738, 197] width 343 height 15
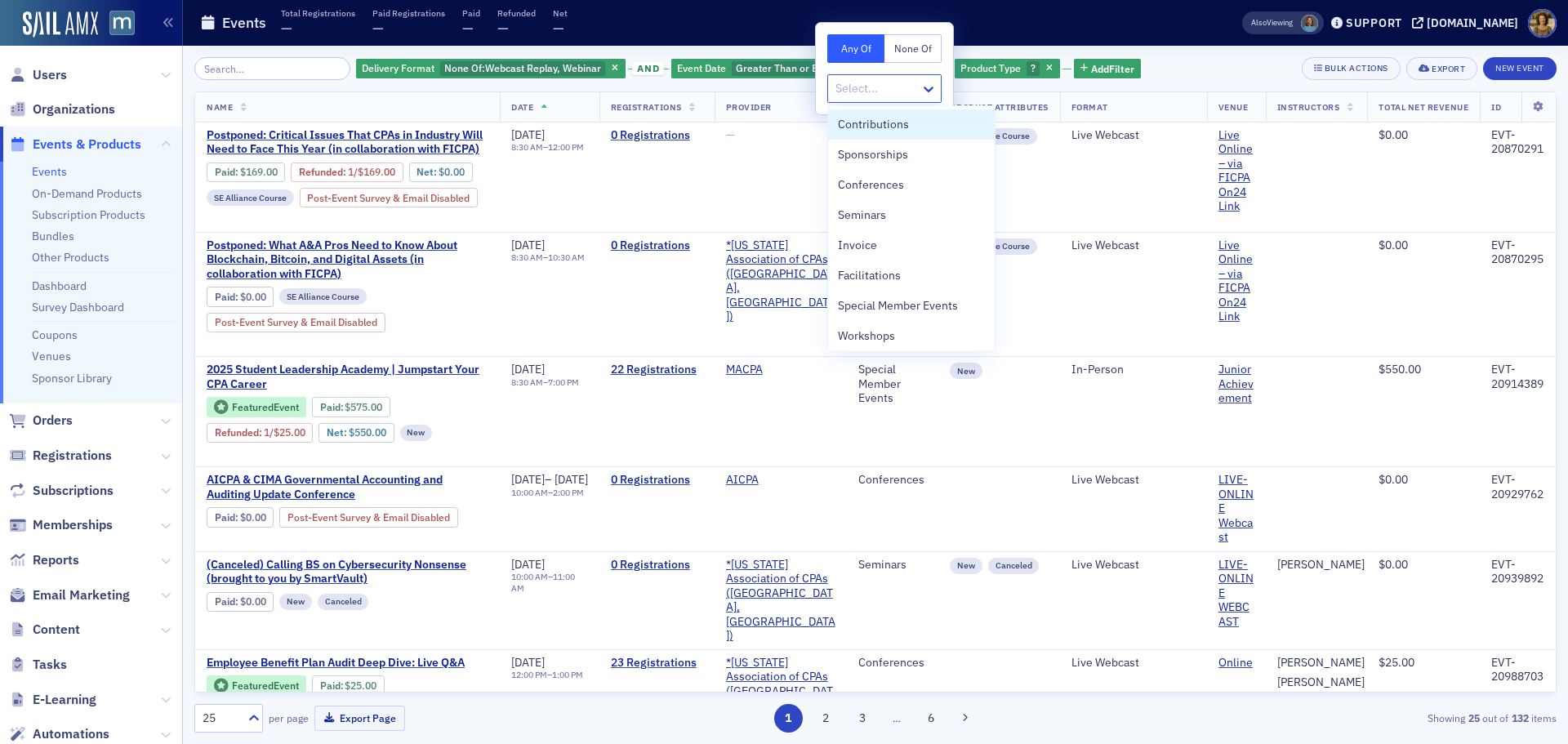
click at [843, 89] on div at bounding box center [876, 88] width 85 height 20
drag, startPoint x: 861, startPoint y: 214, endPoint x: 835, endPoint y: 213, distance: 26.0
click at [861, 213] on span "Seminars" at bounding box center [861, 214] width 48 height 17
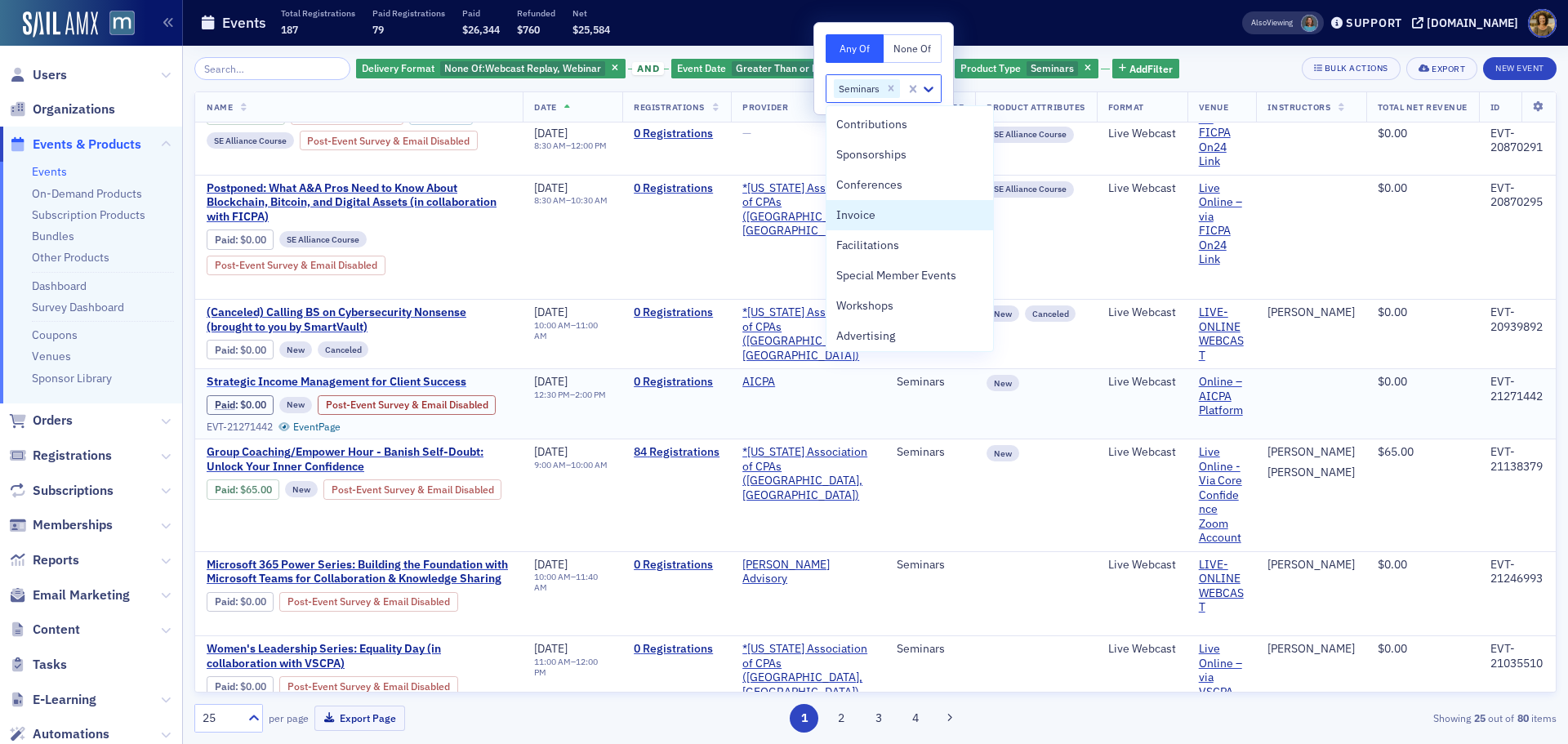
scroll to position [82, 0]
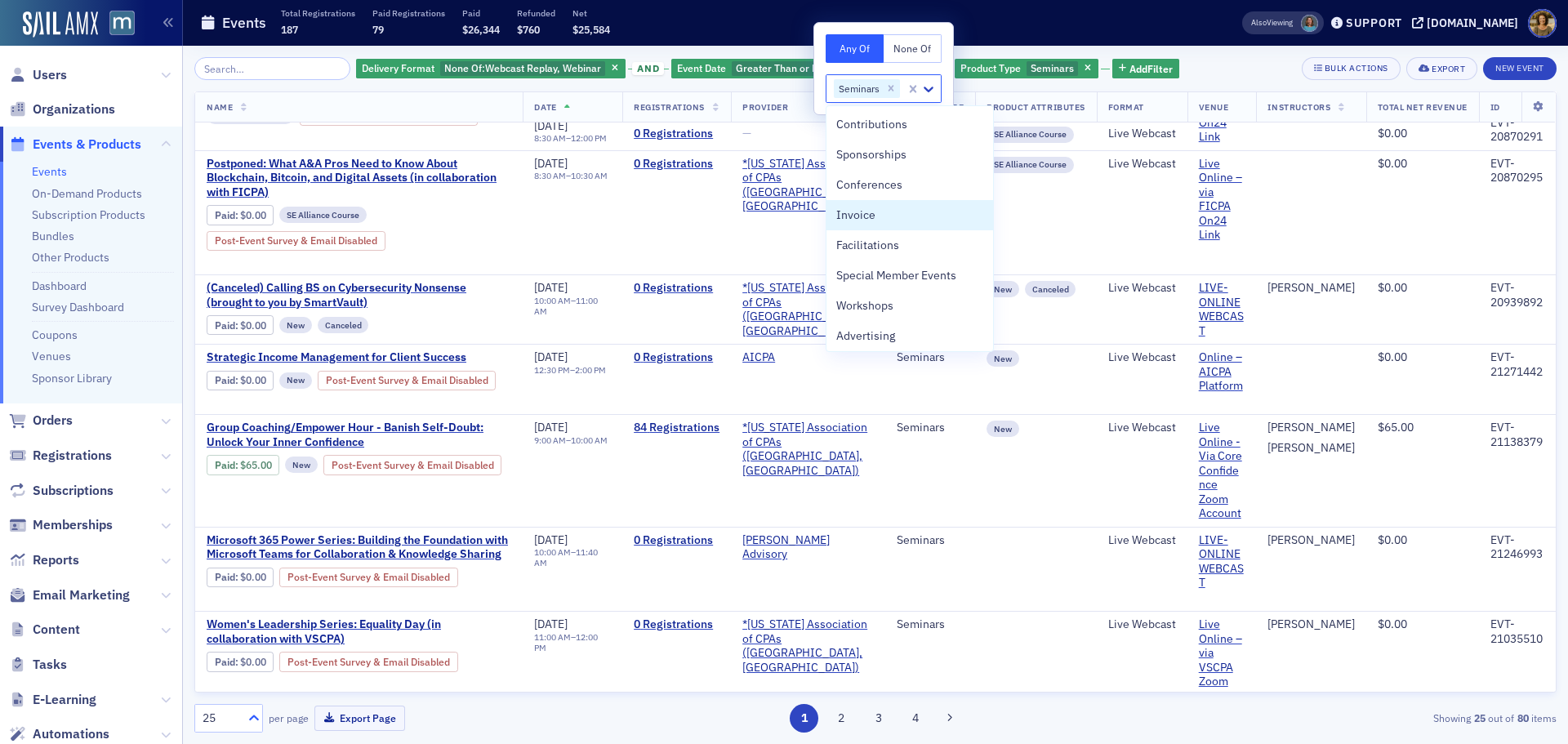
click at [249, 514] on icon at bounding box center [254, 718] width 17 height 17
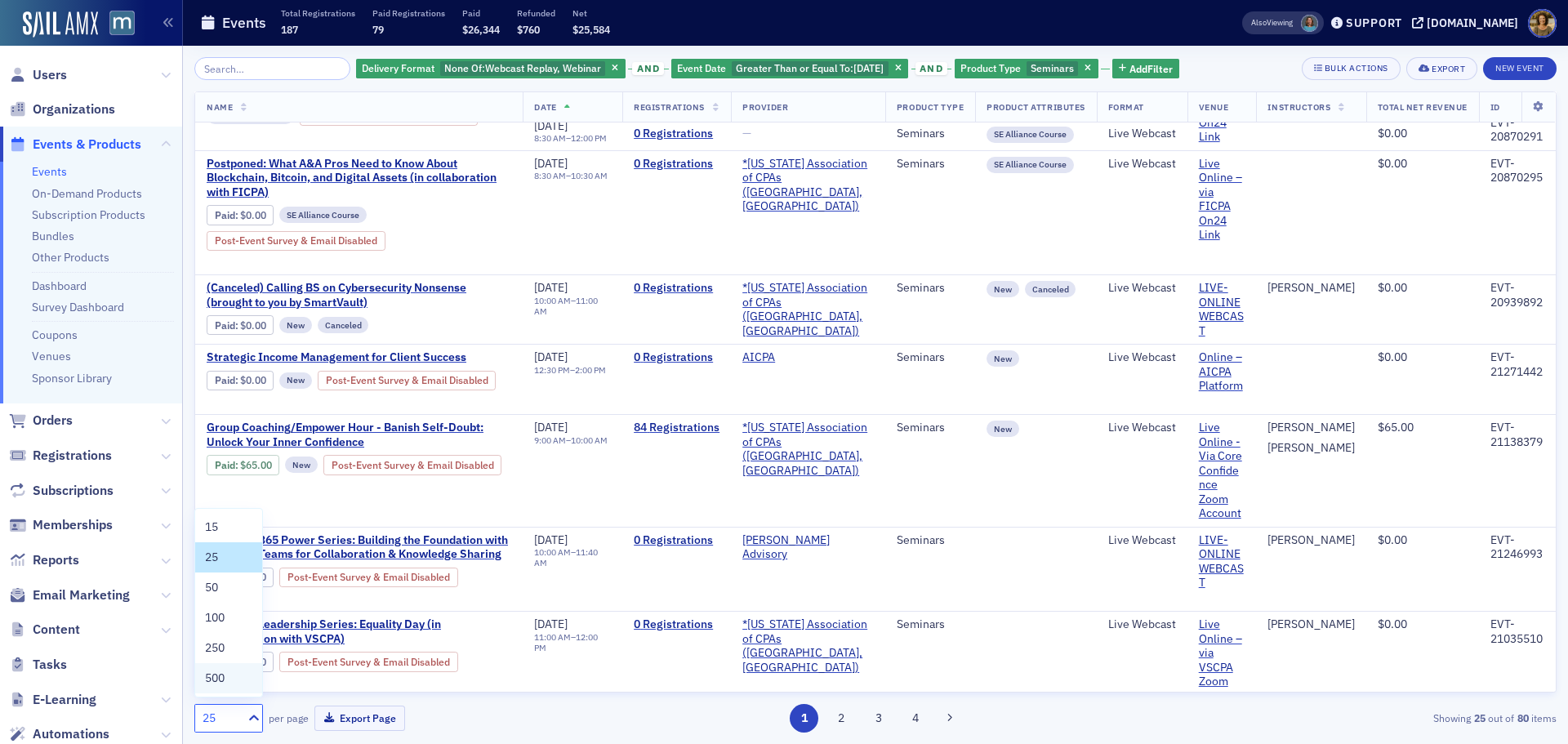
drag, startPoint x: 219, startPoint y: 676, endPoint x: 294, endPoint y: 638, distance: 84.1
click at [219, 514] on span "500" at bounding box center [215, 678] width 19 height 17
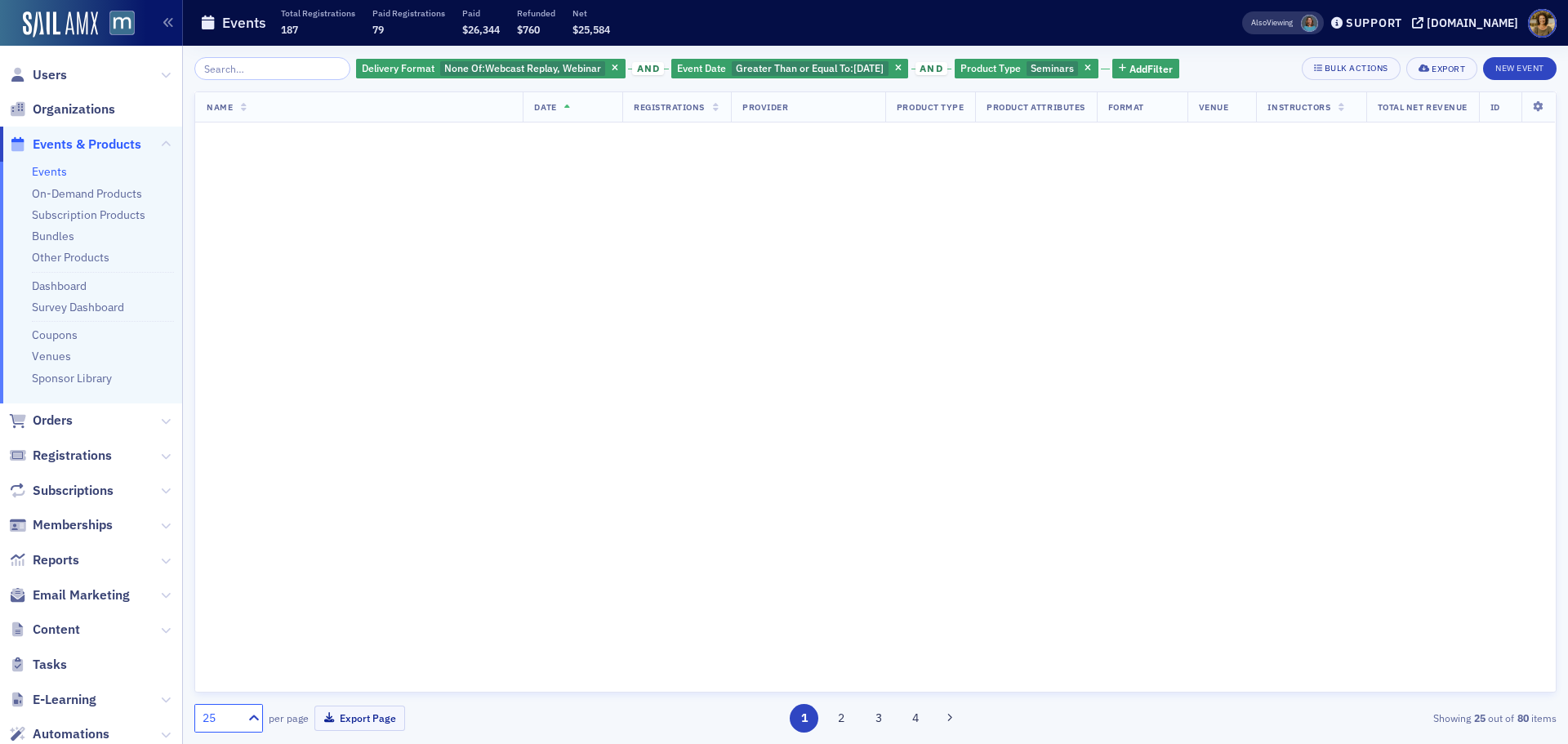
scroll to position [0, 0]
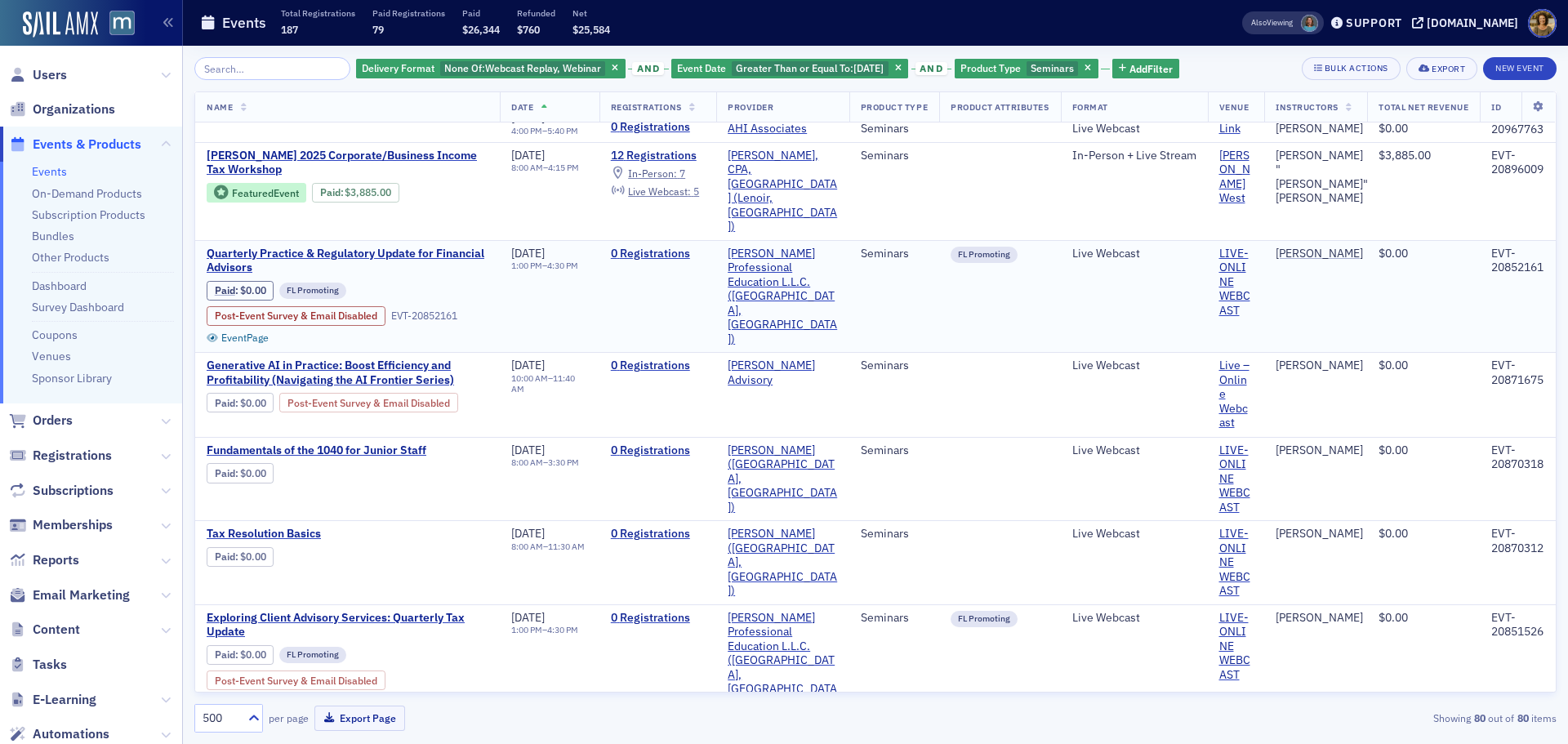
scroll to position [6288, 0]
